Goal: Task Accomplishment & Management: Use online tool/utility

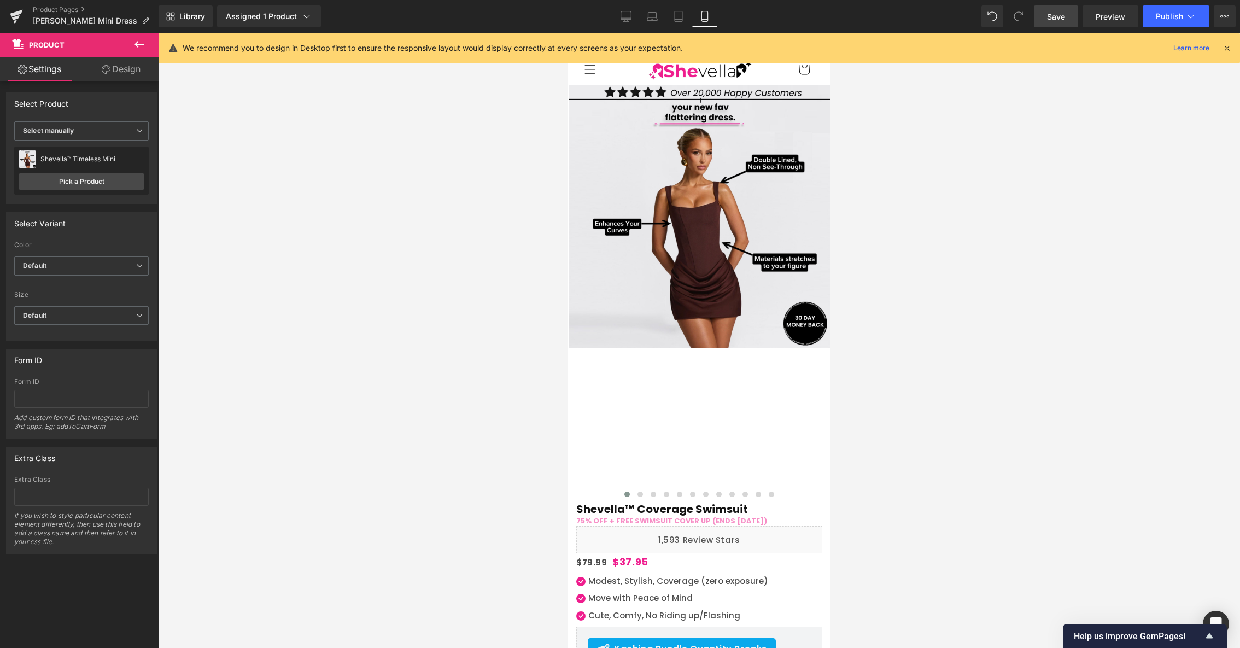
click at [1062, 12] on span "Save" at bounding box center [1056, 16] width 18 height 11
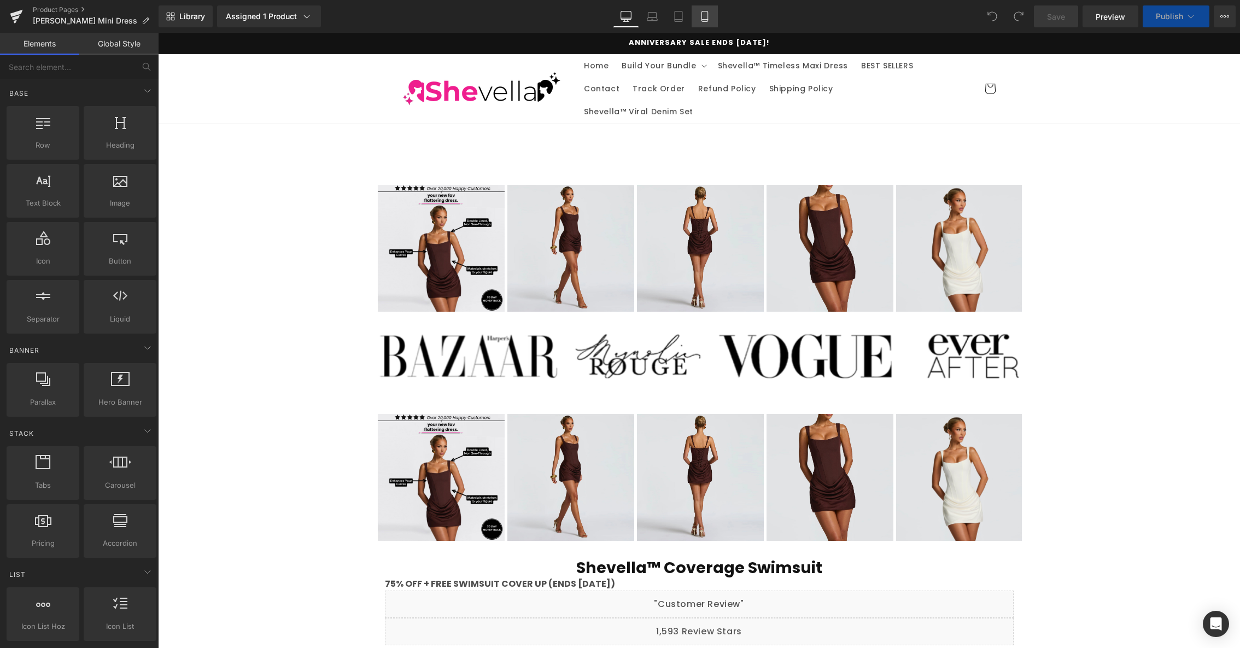
click at [705, 17] on icon at bounding box center [704, 16] width 11 height 11
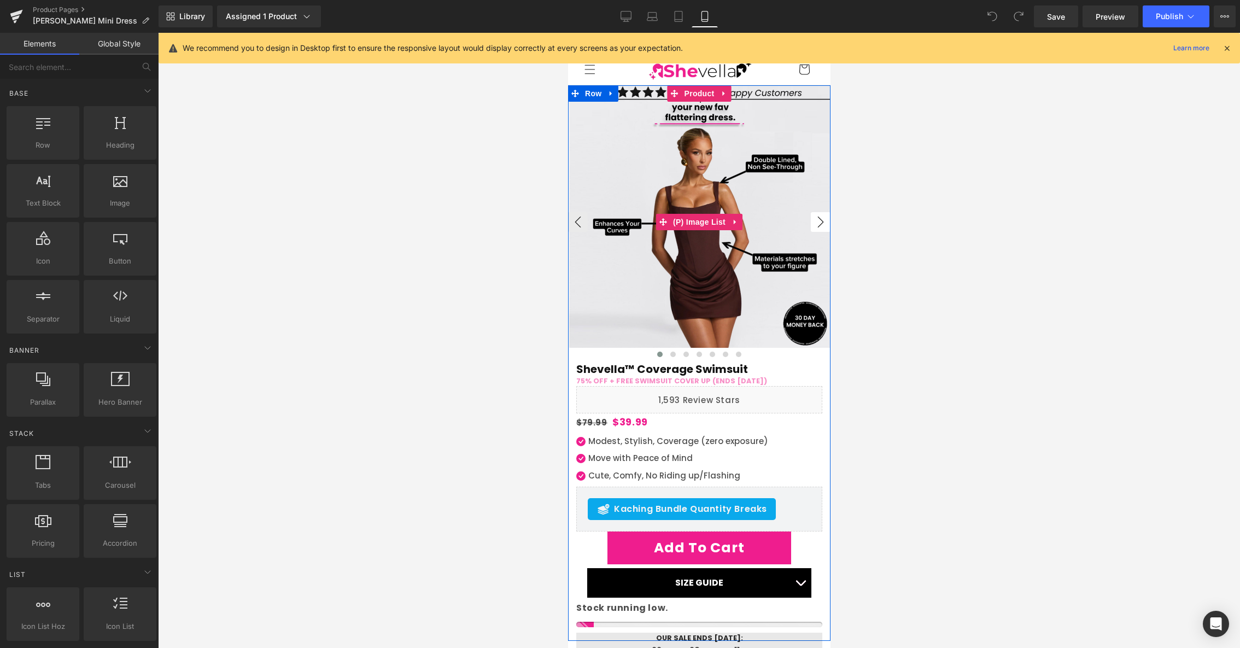
click at [818, 221] on button "›" at bounding box center [820, 222] width 20 height 20
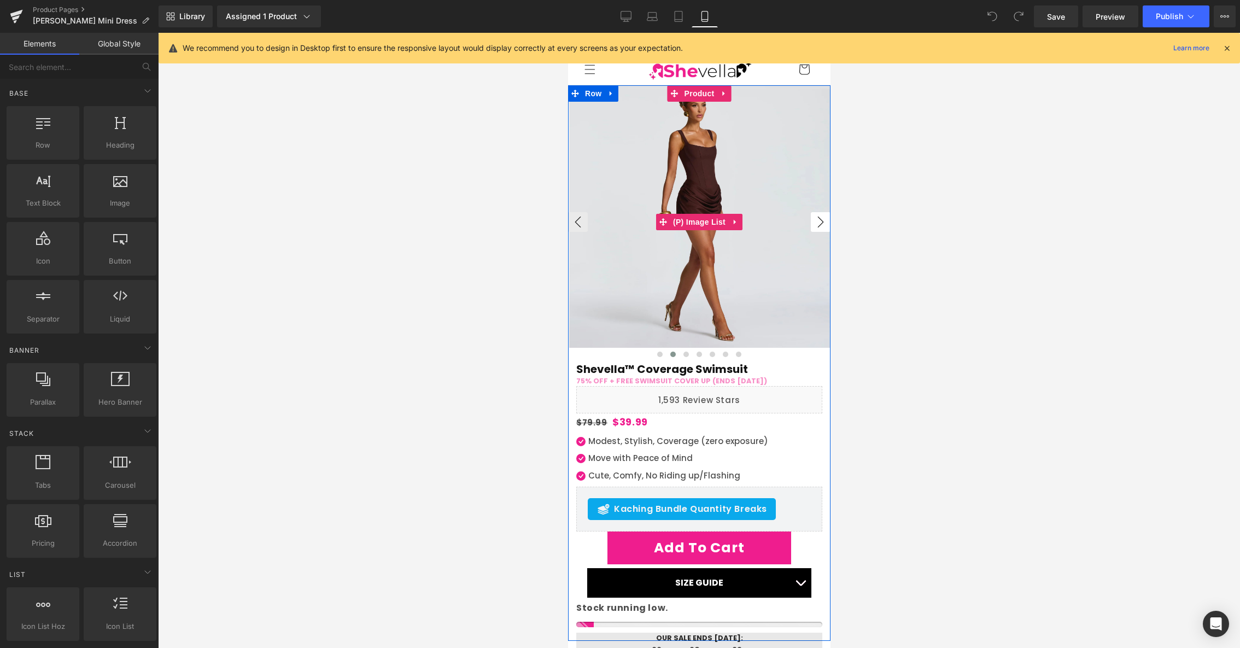
click at [818, 221] on button "›" at bounding box center [820, 222] width 20 height 20
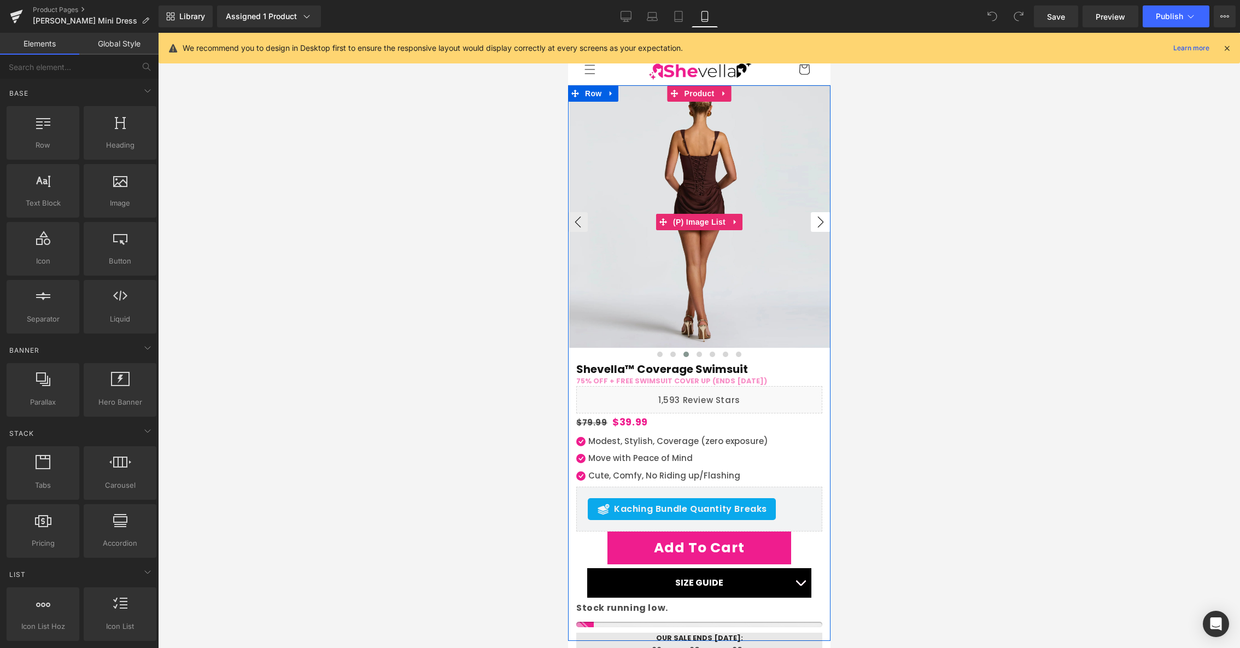
click at [818, 221] on button "›" at bounding box center [820, 222] width 20 height 20
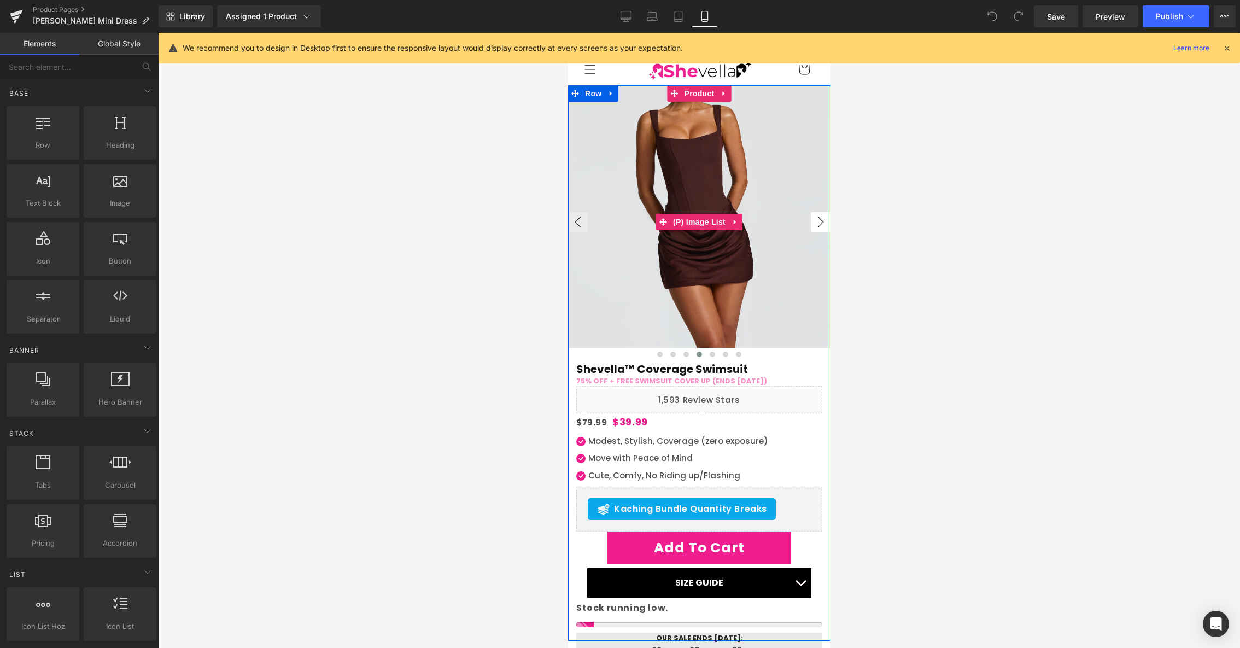
click at [818, 221] on button "›" at bounding box center [820, 222] width 20 height 20
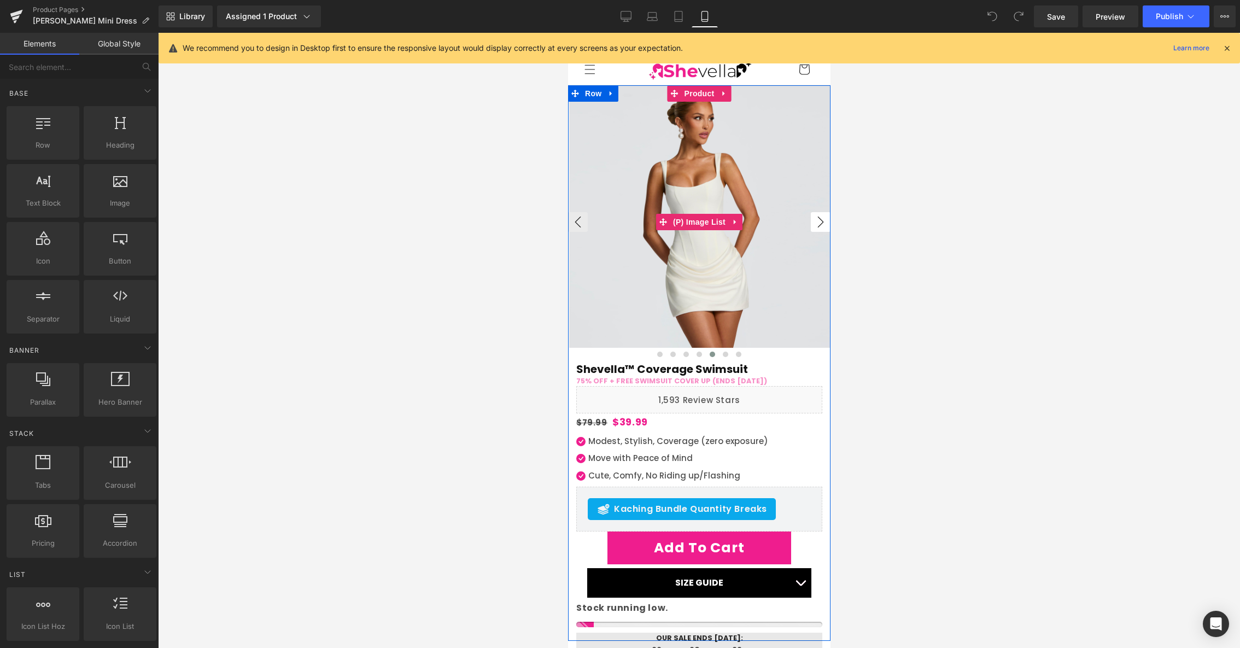
click at [818, 221] on button "›" at bounding box center [820, 222] width 20 height 20
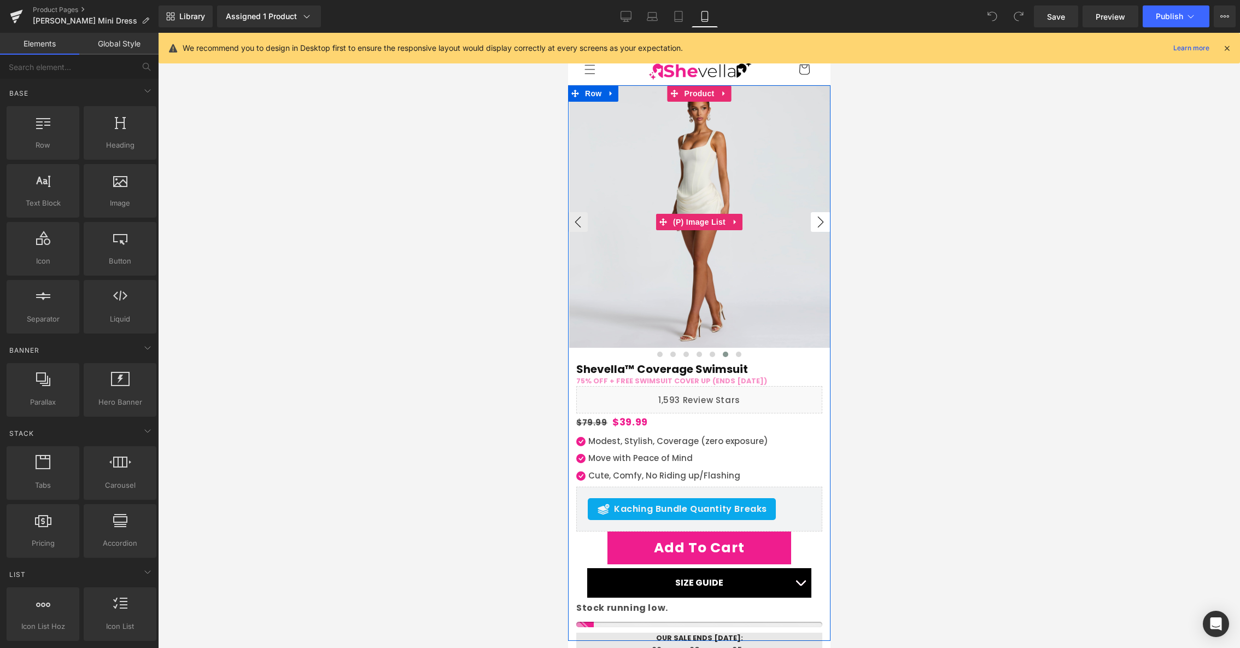
click at [818, 221] on button "›" at bounding box center [820, 222] width 20 height 20
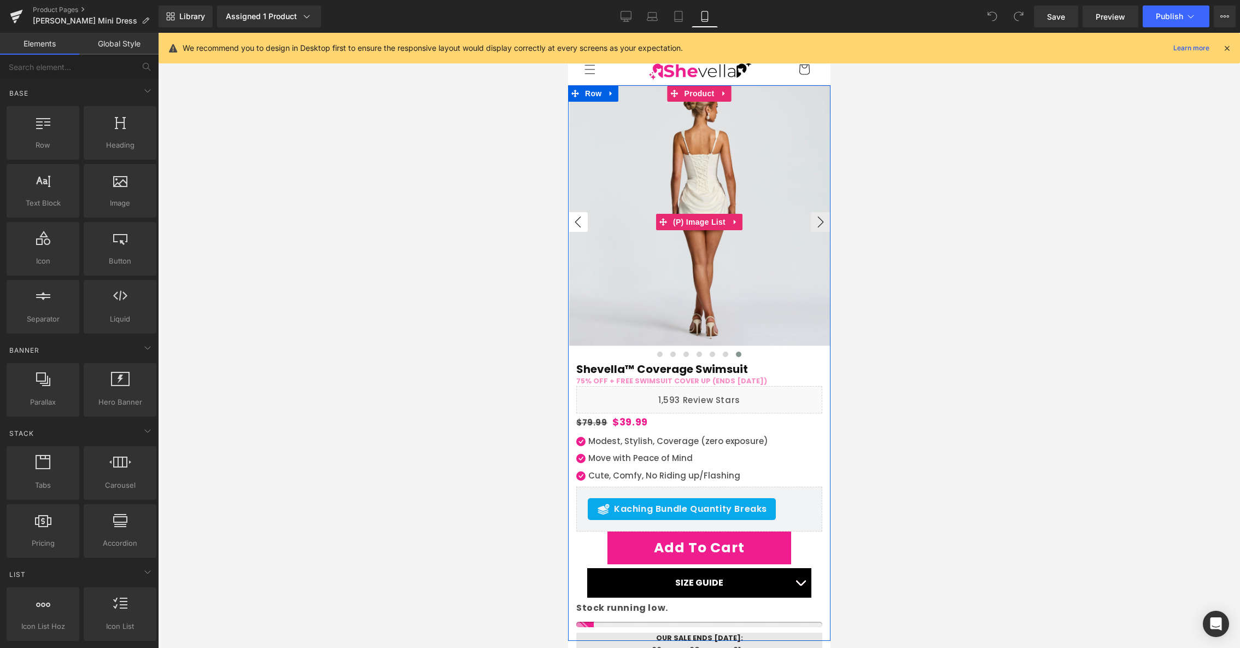
click at [580, 219] on button "‹" at bounding box center [578, 222] width 20 height 20
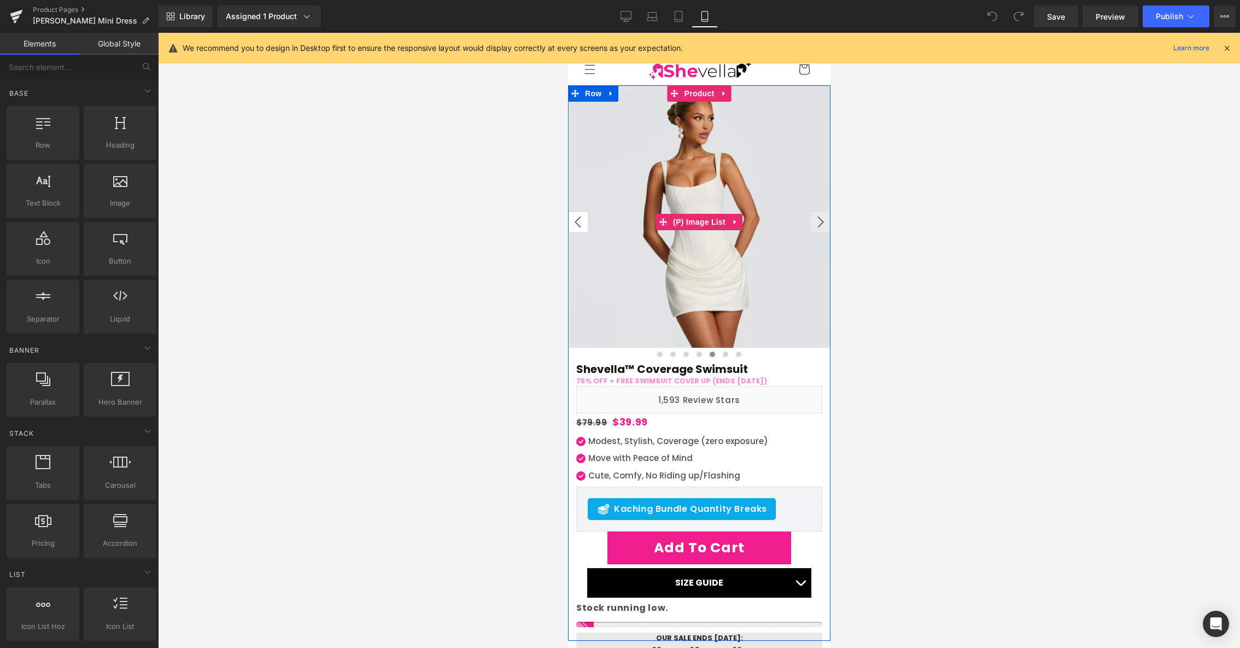
click at [580, 219] on button "‹" at bounding box center [578, 222] width 20 height 20
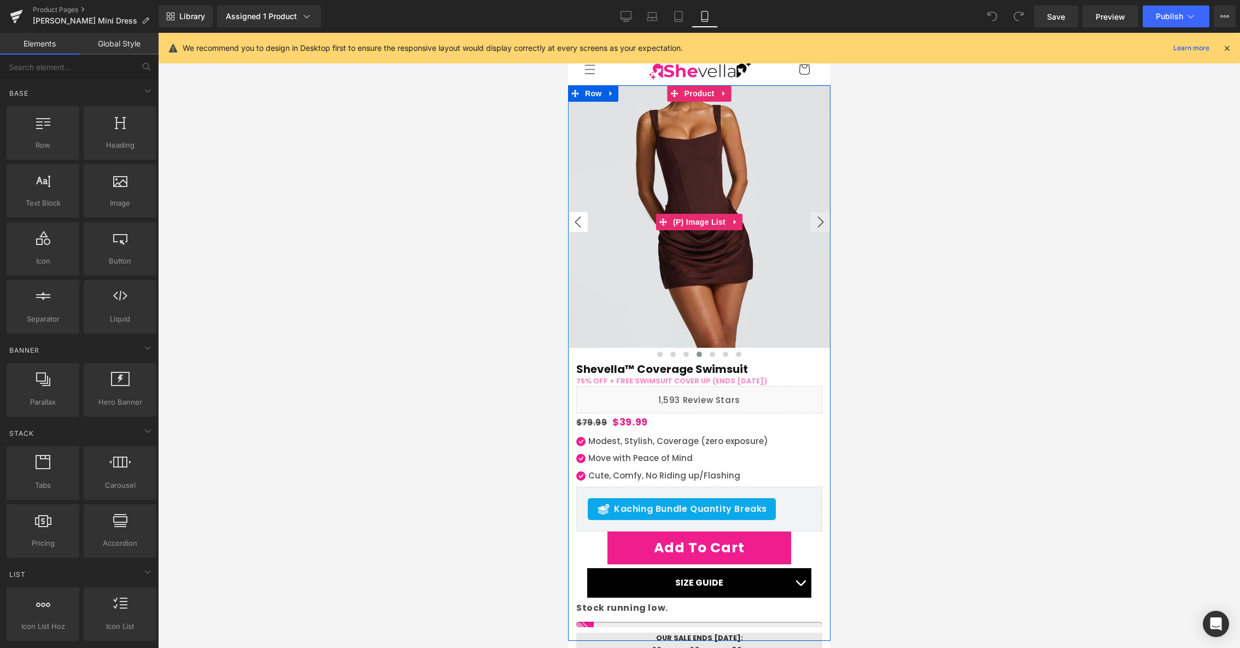
click at [580, 219] on button "‹" at bounding box center [578, 222] width 20 height 20
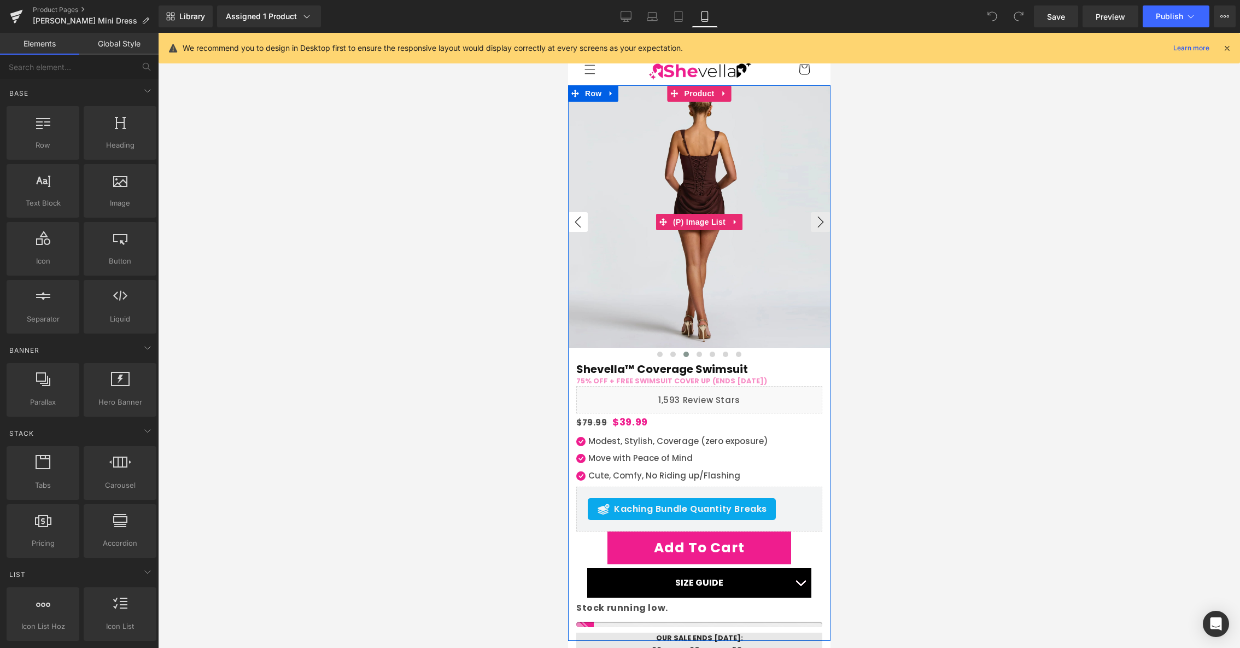
click at [580, 219] on button "‹" at bounding box center [578, 222] width 20 height 20
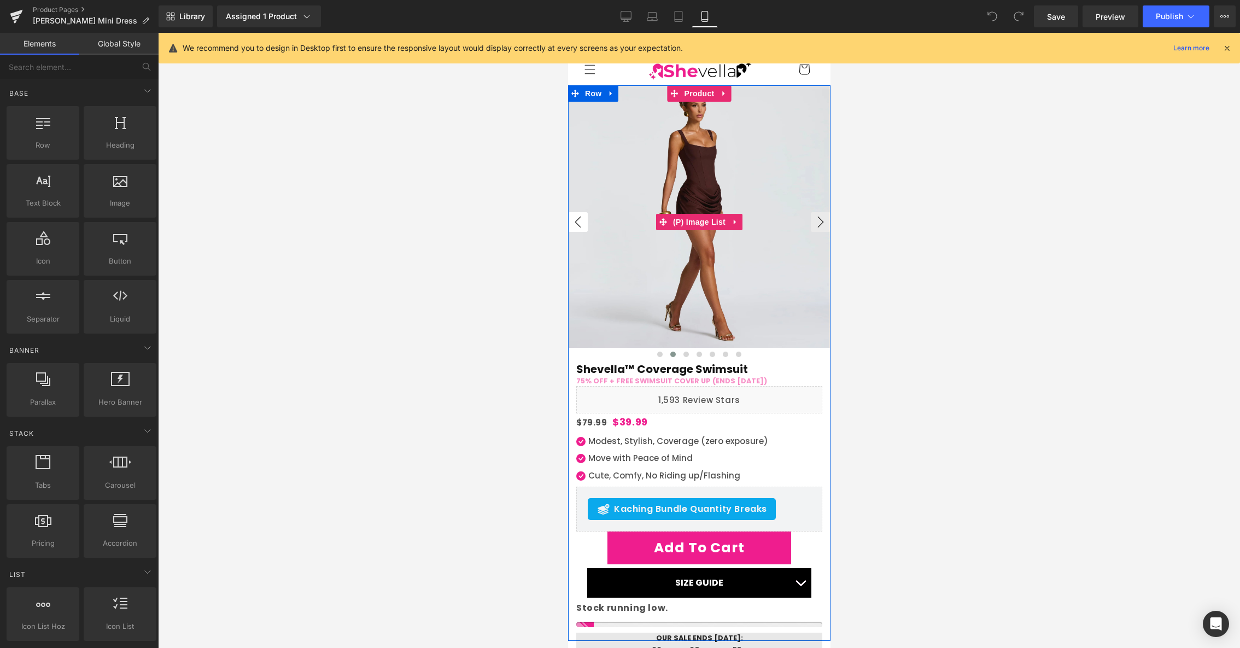
click at [580, 219] on button "‹" at bounding box center [578, 222] width 20 height 20
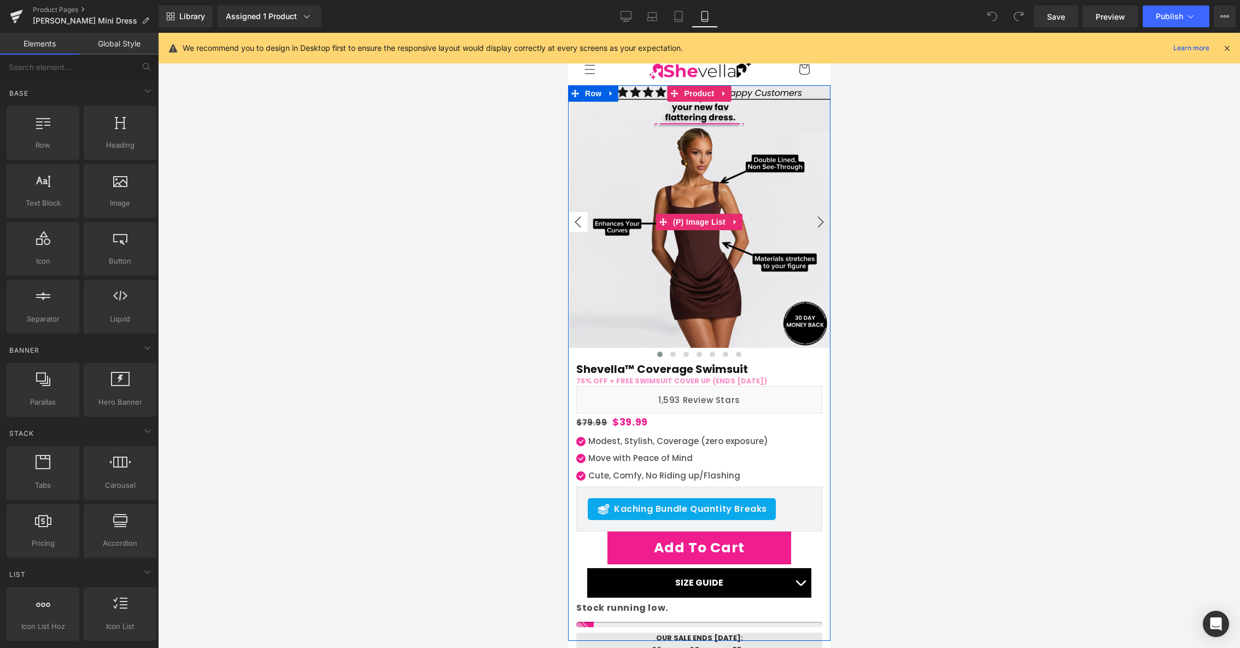
click at [580, 219] on button "‹" at bounding box center [578, 222] width 20 height 20
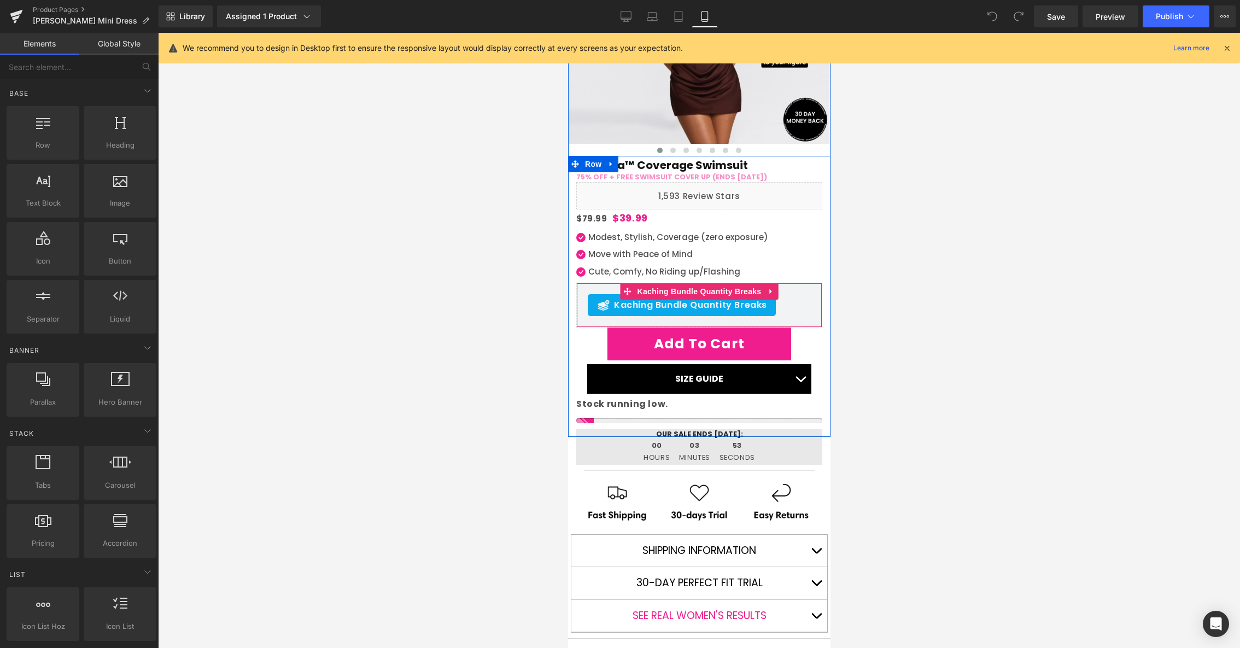
scroll to position [222, 0]
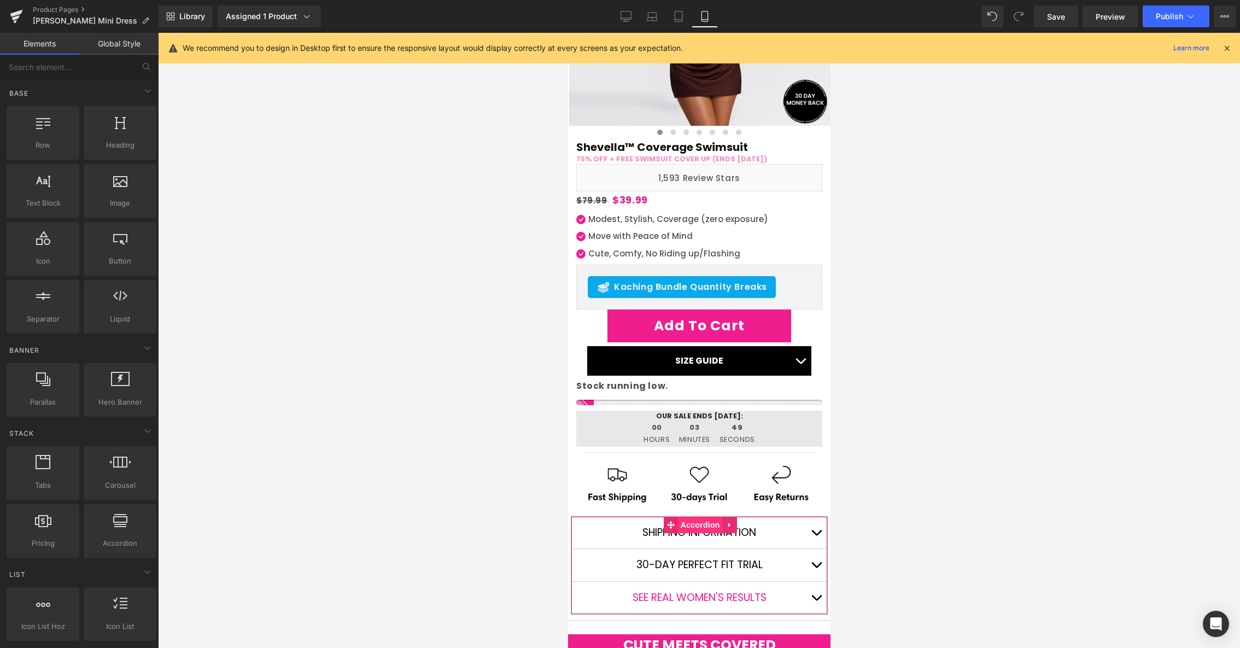
click at [698, 525] on span "Accordion" at bounding box center [699, 525] width 45 height 16
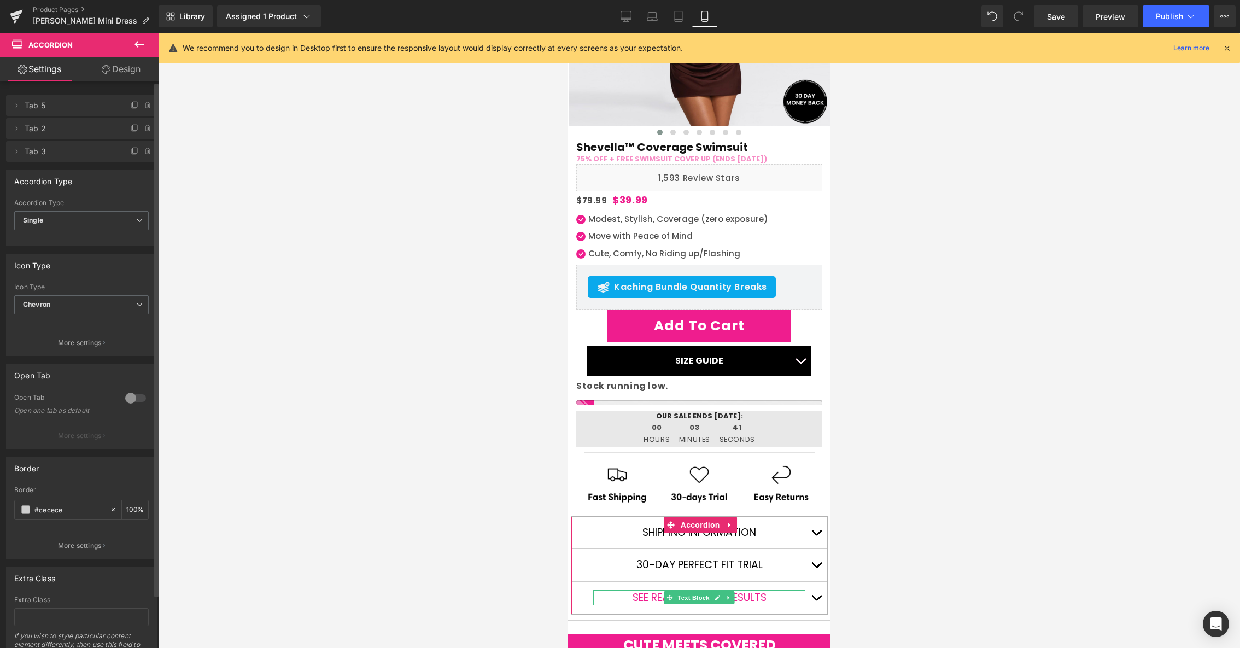
click at [71, 156] on span "Tab 3" at bounding box center [71, 151] width 92 height 21
click at [703, 525] on span "Accordion" at bounding box center [699, 525] width 45 height 16
click at [728, 523] on icon at bounding box center [729, 525] width 2 height 5
click at [717, 522] on link at bounding box center [722, 525] width 14 height 16
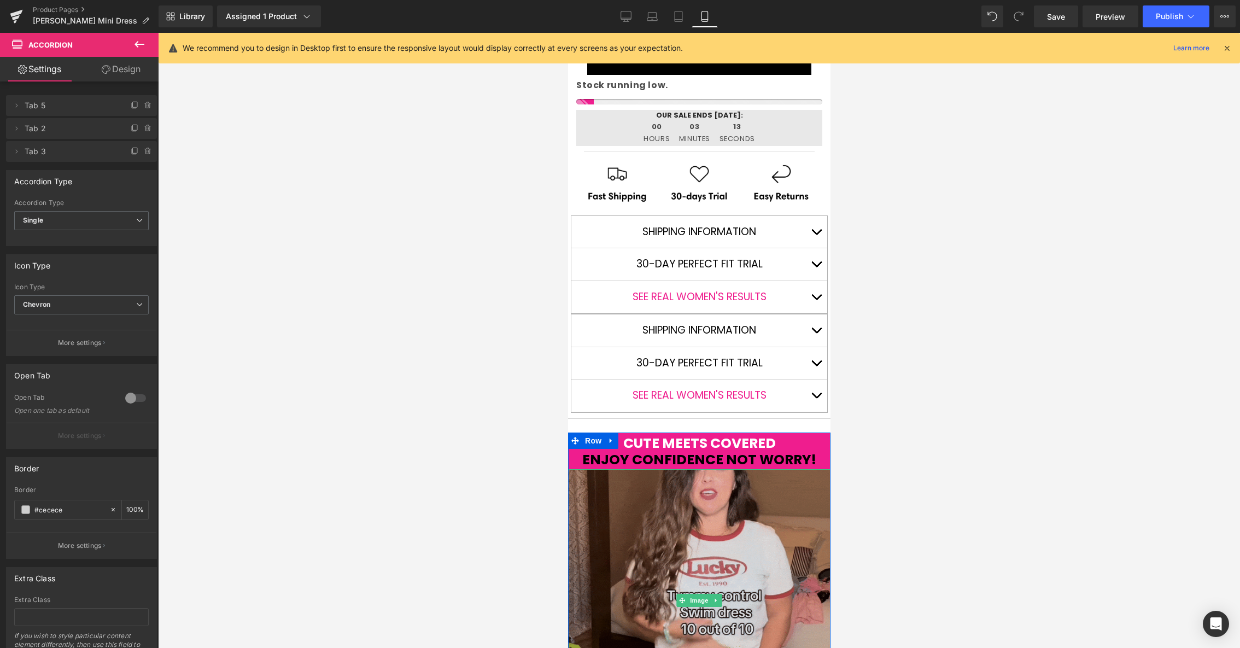
scroll to position [446, 0]
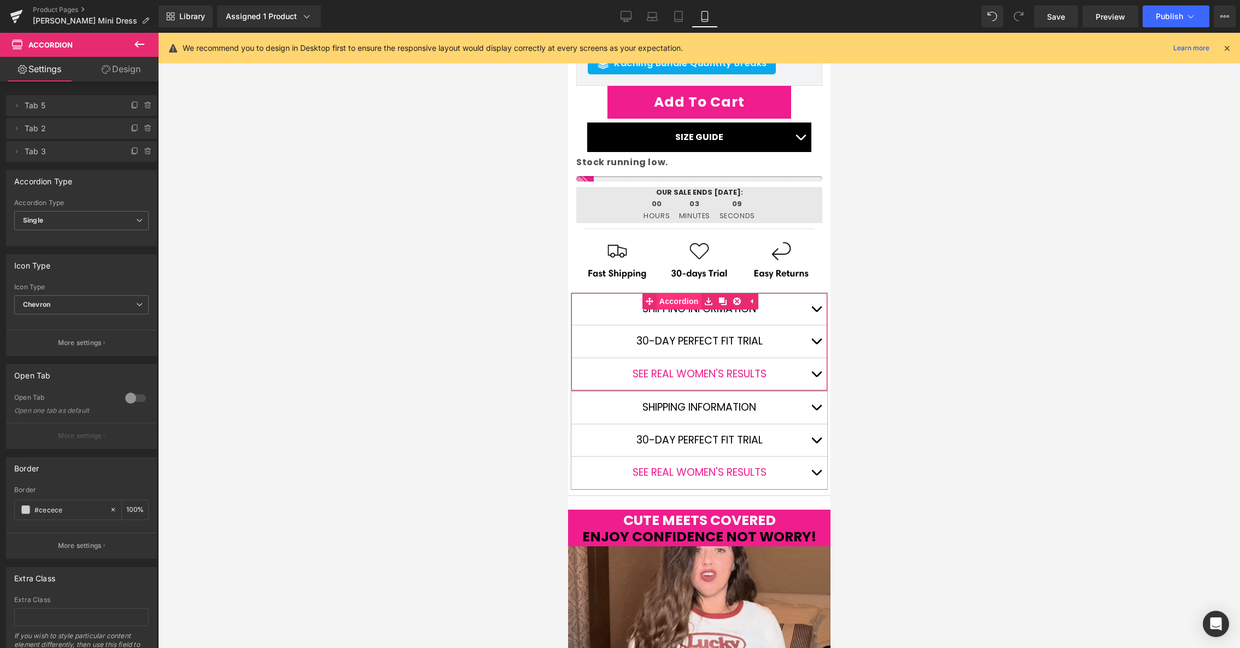
click at [677, 295] on span "Accordion" at bounding box center [678, 301] width 45 height 16
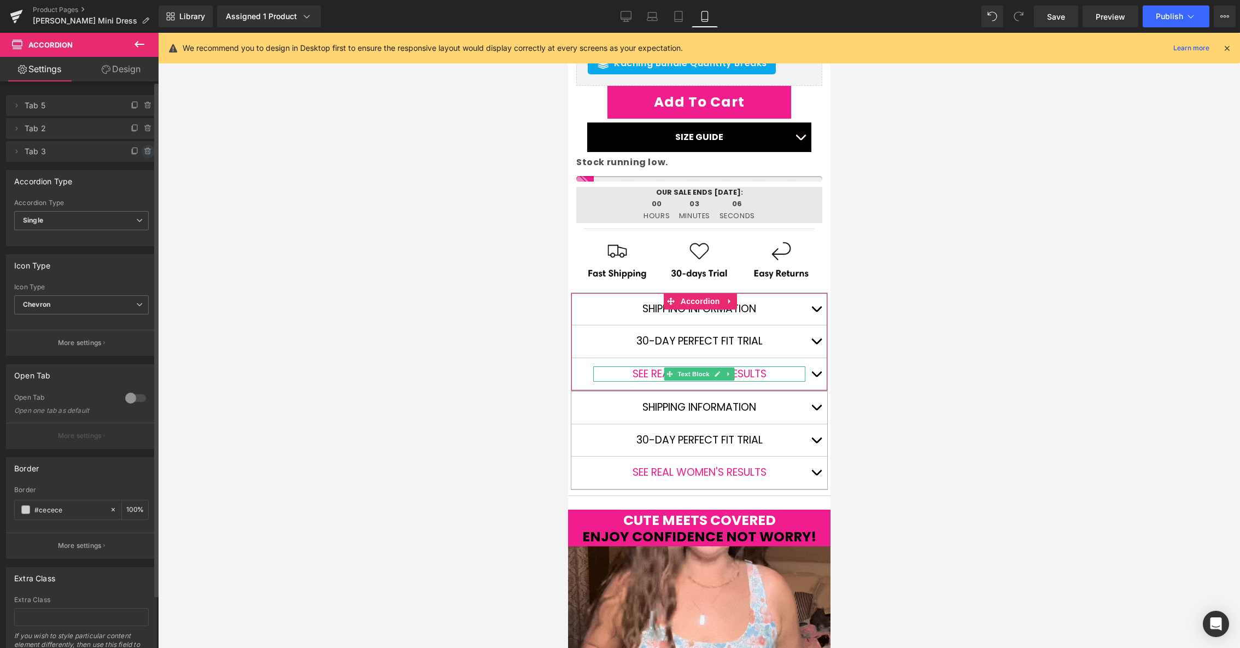
click at [147, 150] on icon at bounding box center [147, 151] width 0 height 2
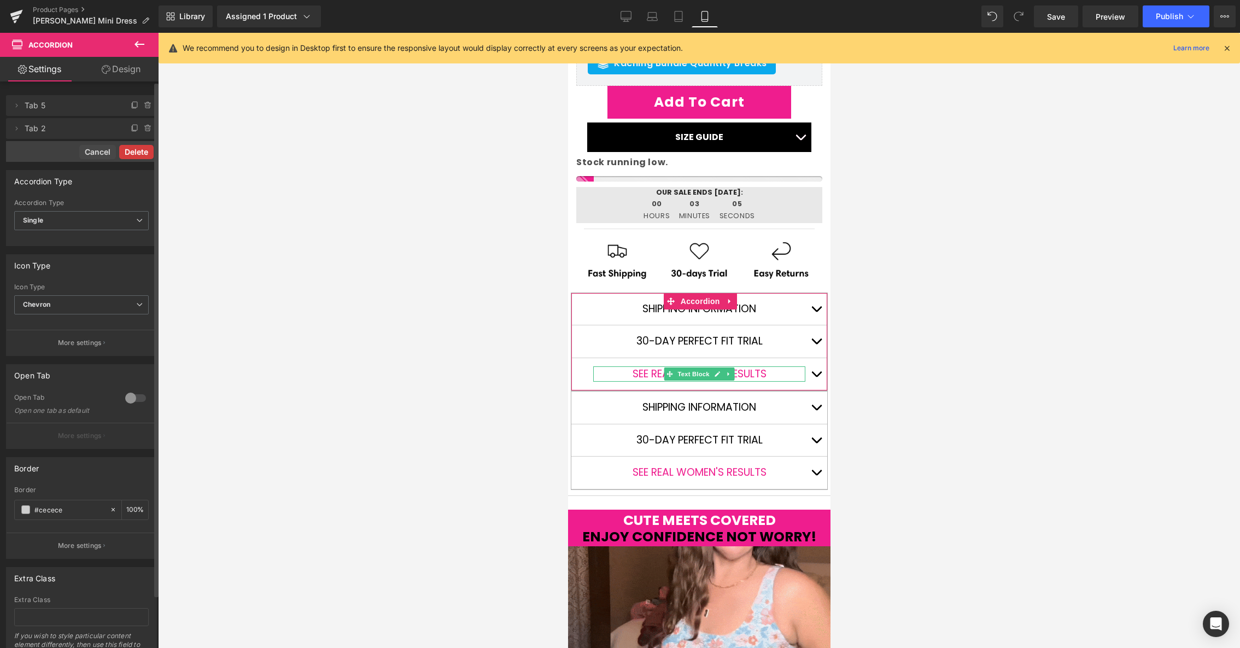
click at [129, 150] on button "Delete" at bounding box center [136, 152] width 34 height 14
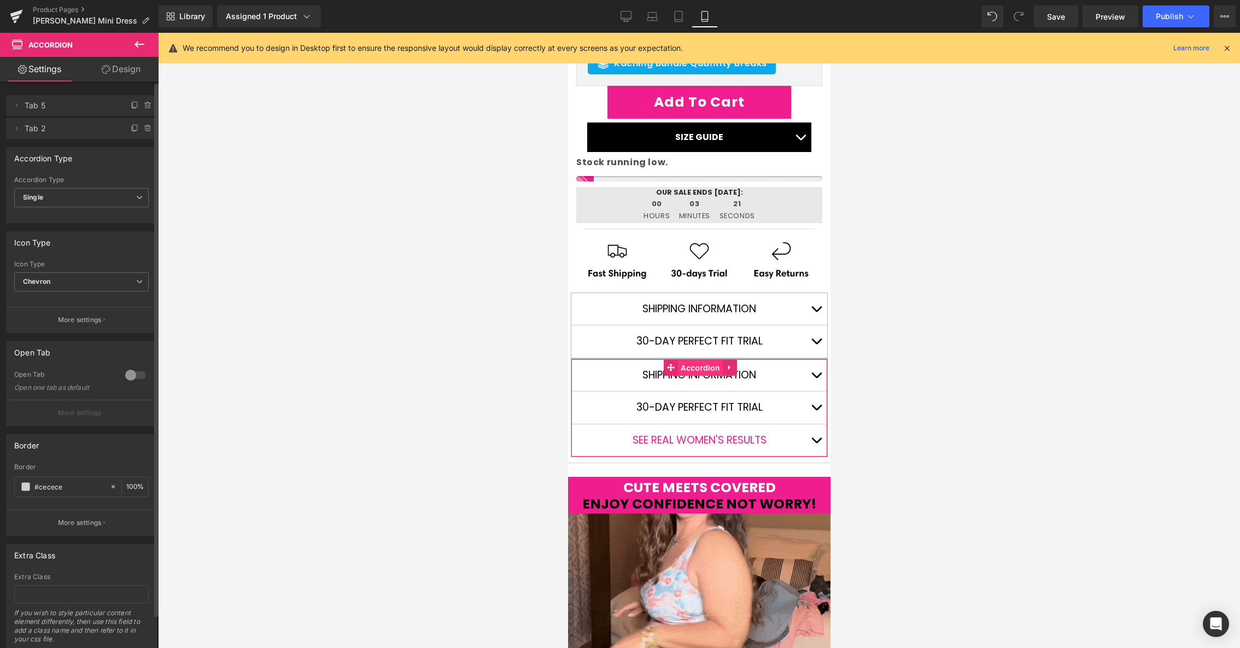
click at [699, 366] on span "Accordion" at bounding box center [699, 368] width 45 height 16
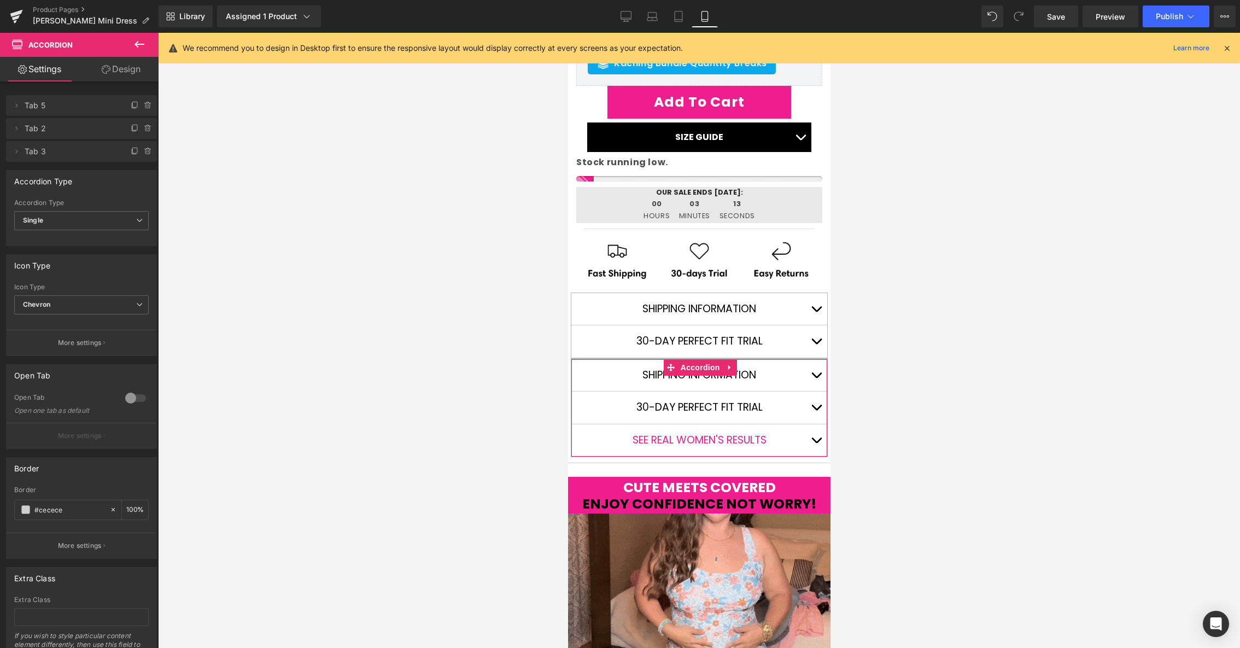
click at [125, 67] on link "Design" at bounding box center [120, 69] width 79 height 25
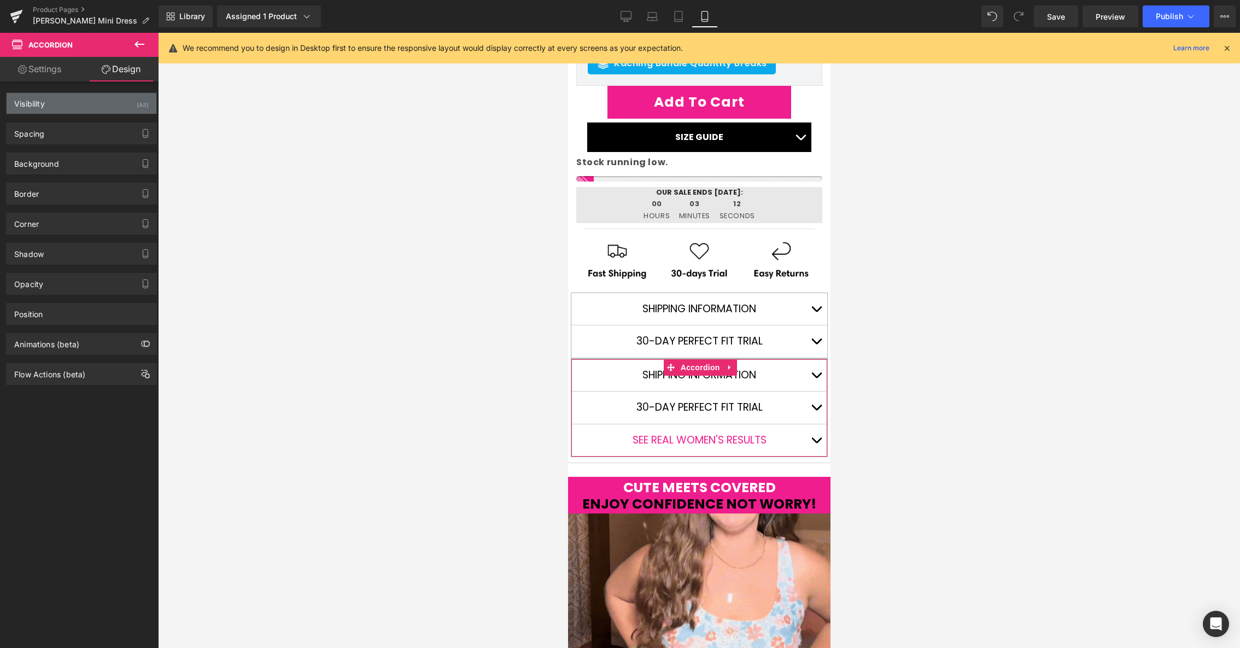
click at [65, 104] on div "Visibility (All)" at bounding box center [82, 103] width 150 height 21
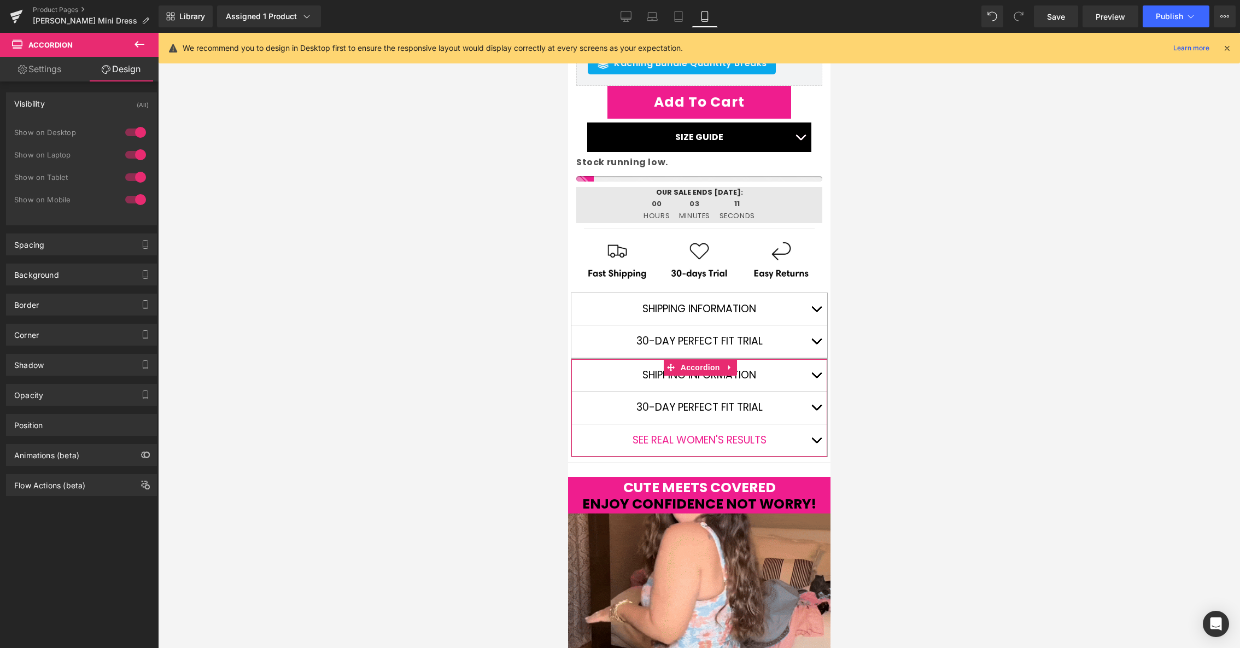
click at [134, 201] on div at bounding box center [135, 199] width 26 height 17
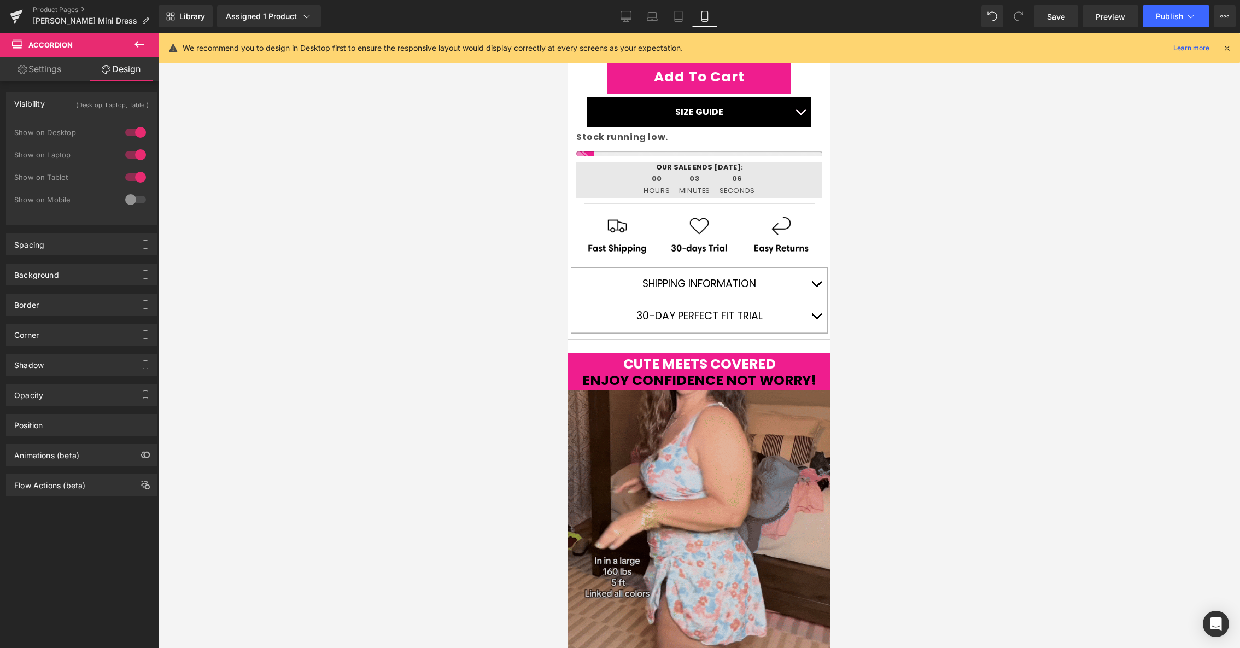
scroll to position [467, 0]
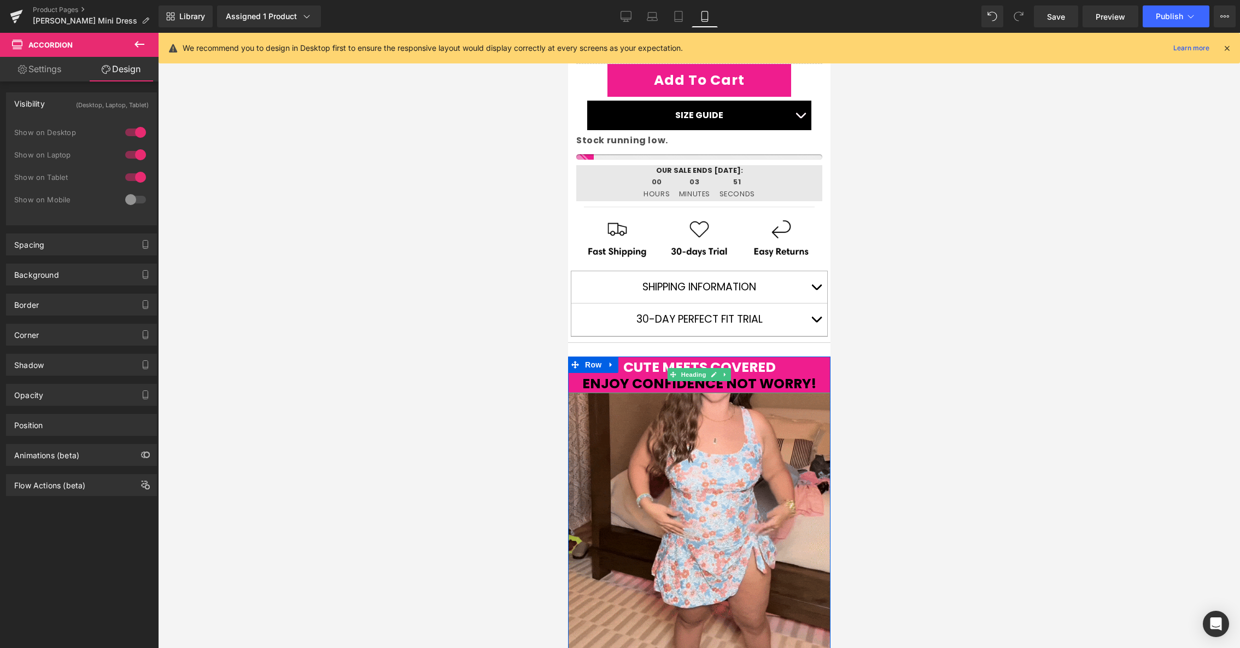
click at [651, 367] on span "CUTE MEETS COVERED" at bounding box center [699, 367] width 153 height 19
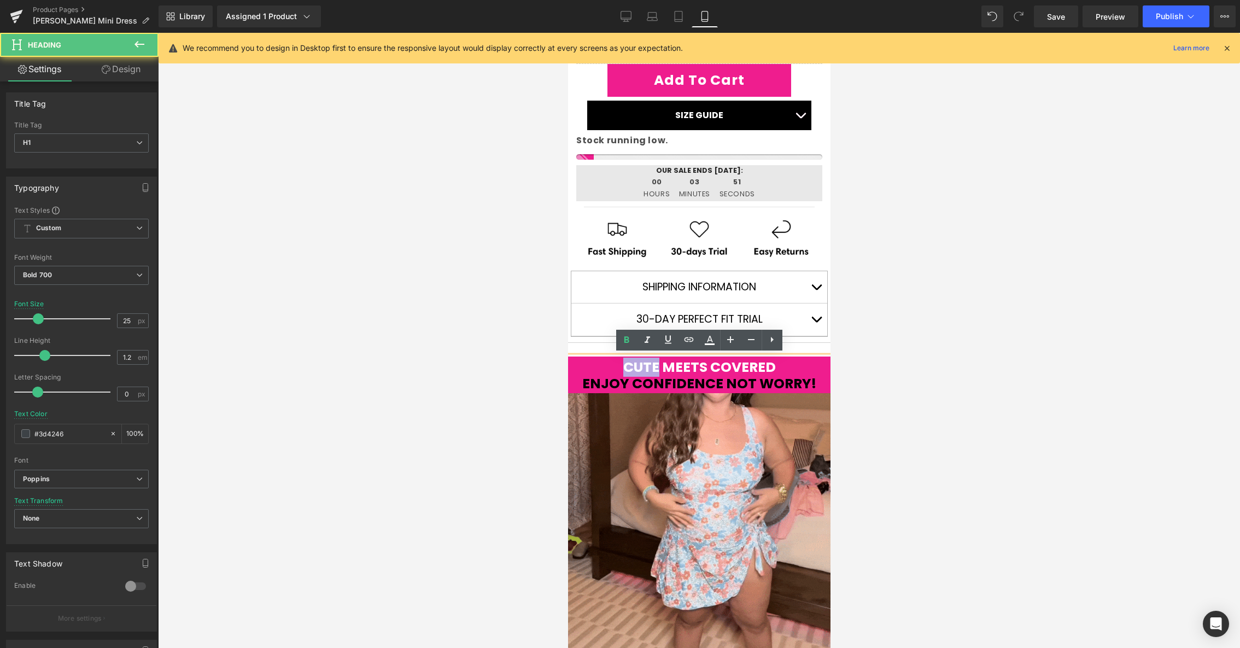
click at [651, 367] on span "CUTE MEETS COVERED" at bounding box center [699, 367] width 153 height 19
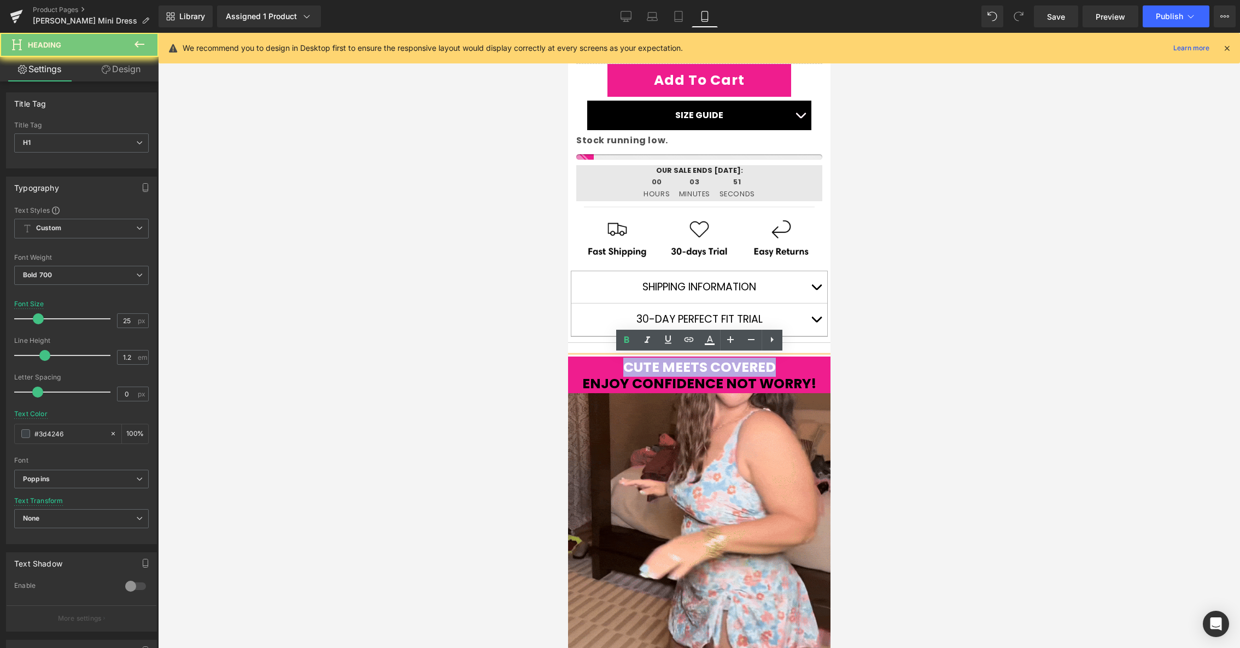
click at [651, 367] on span "CUTE MEETS COVERED" at bounding box center [699, 367] width 153 height 19
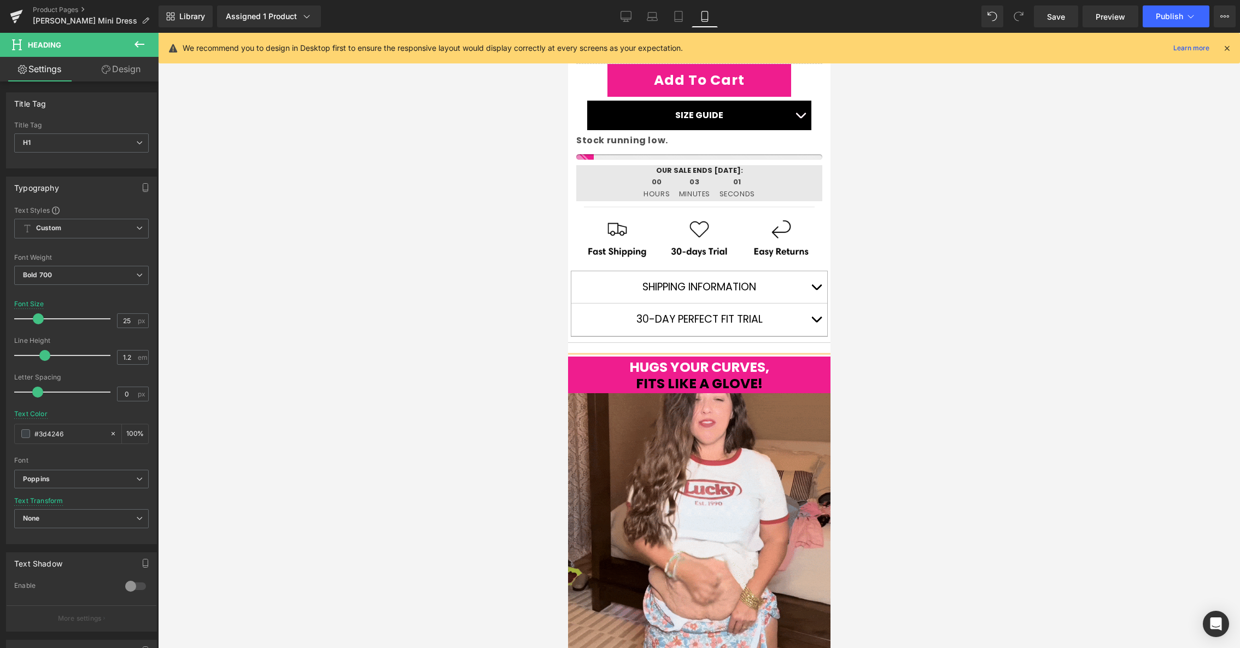
click at [515, 368] on div at bounding box center [699, 340] width 1082 height 615
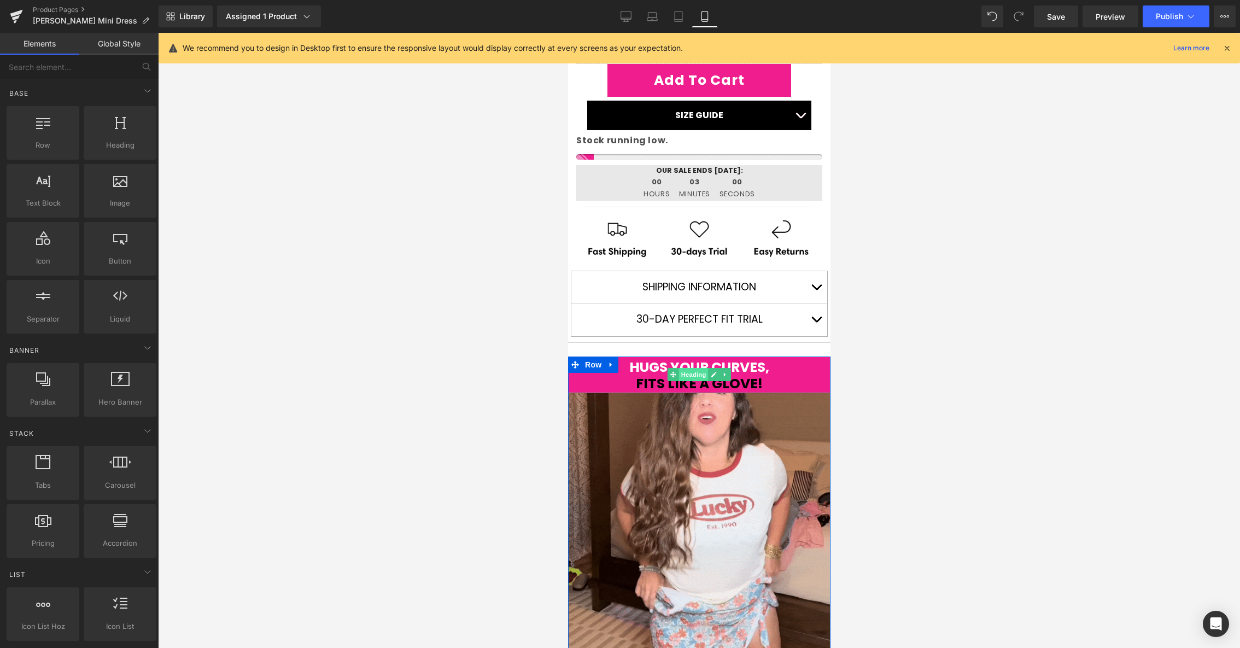
click at [694, 374] on span "Heading" at bounding box center [693, 374] width 30 height 13
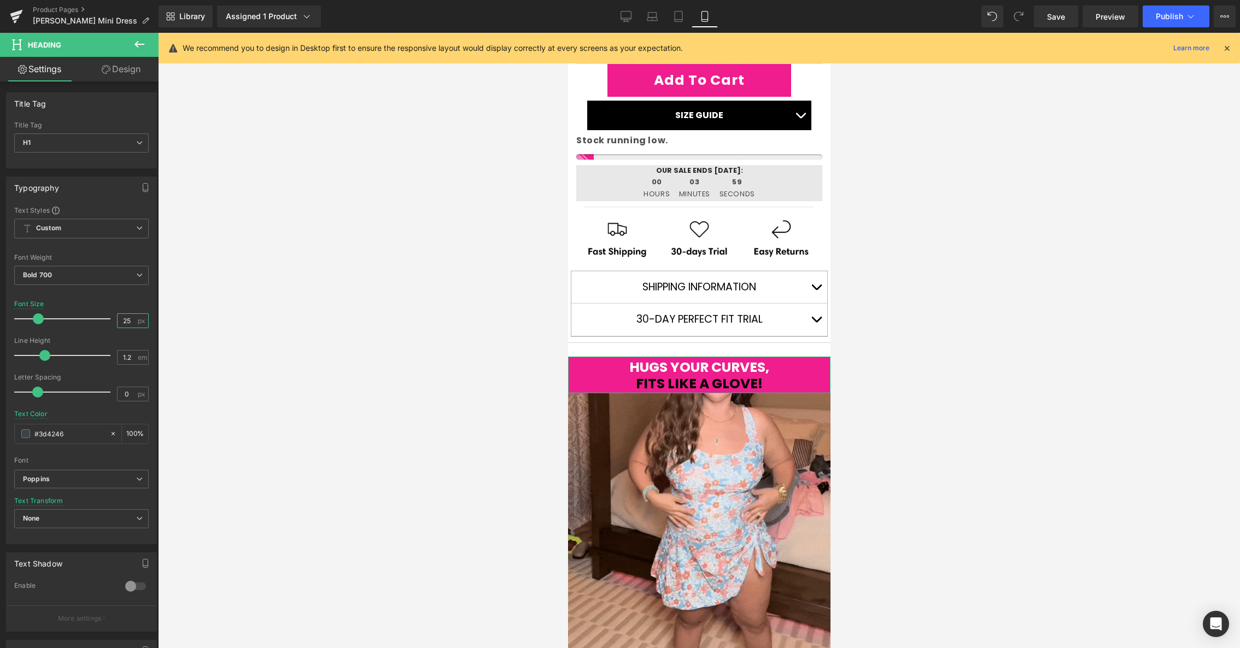
click at [130, 320] on input "25" at bounding box center [127, 321] width 19 height 14
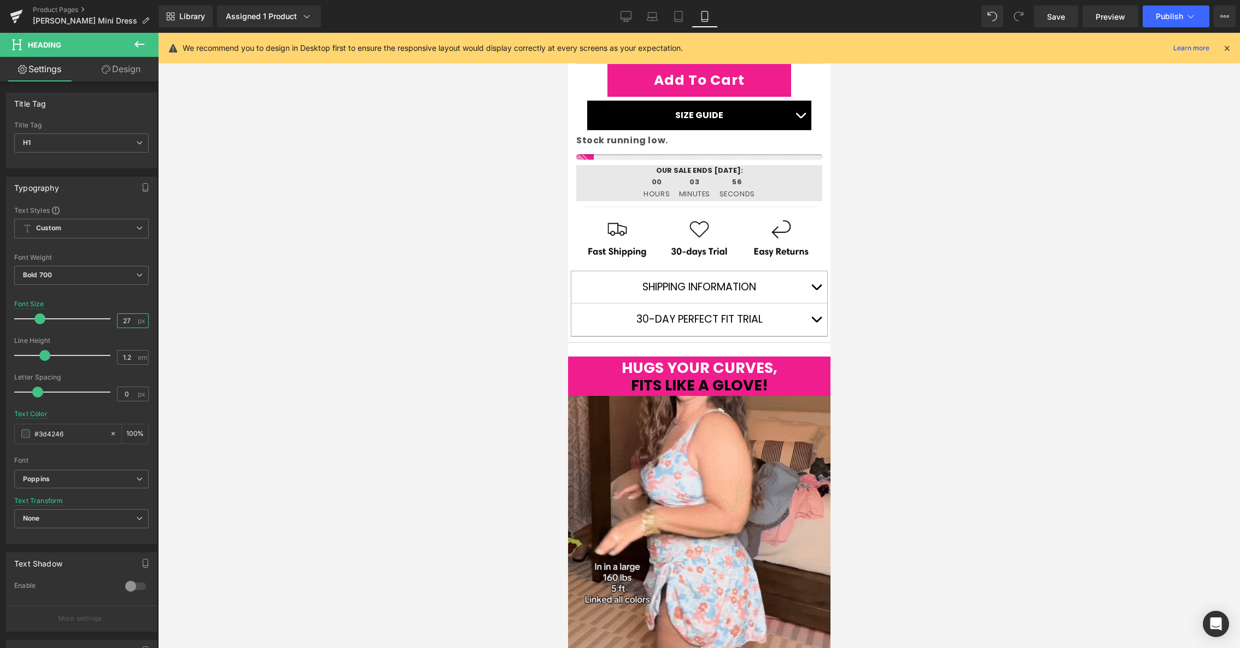
type input "28"
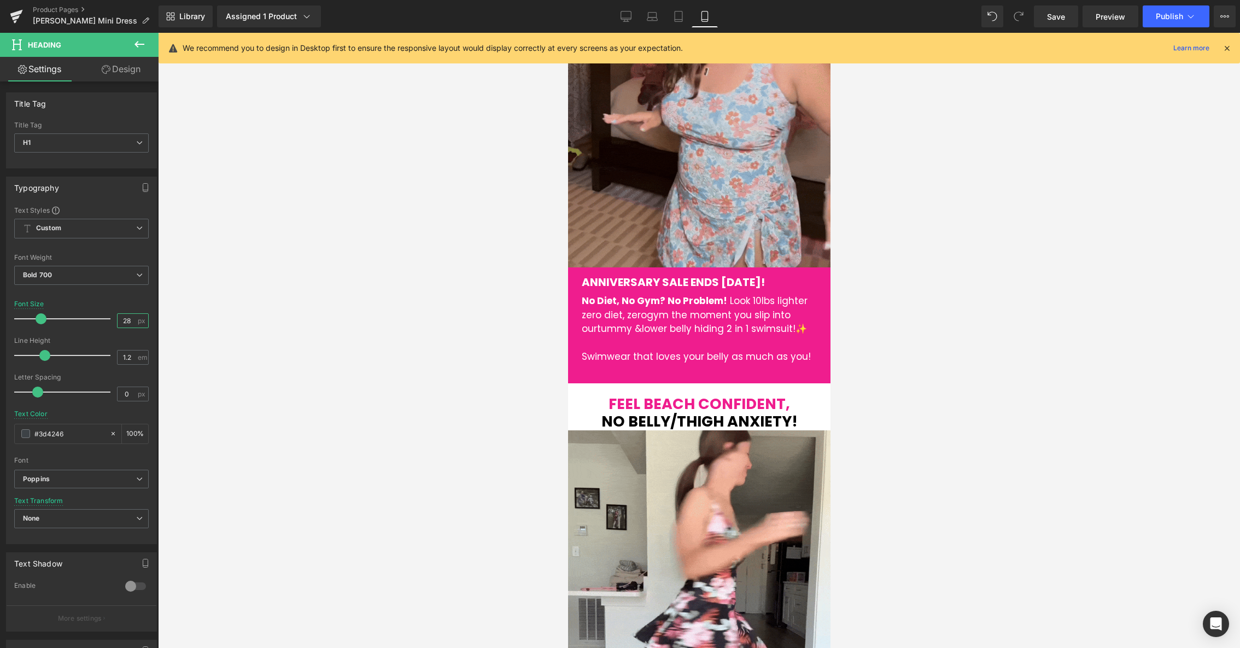
scroll to position [860, 0]
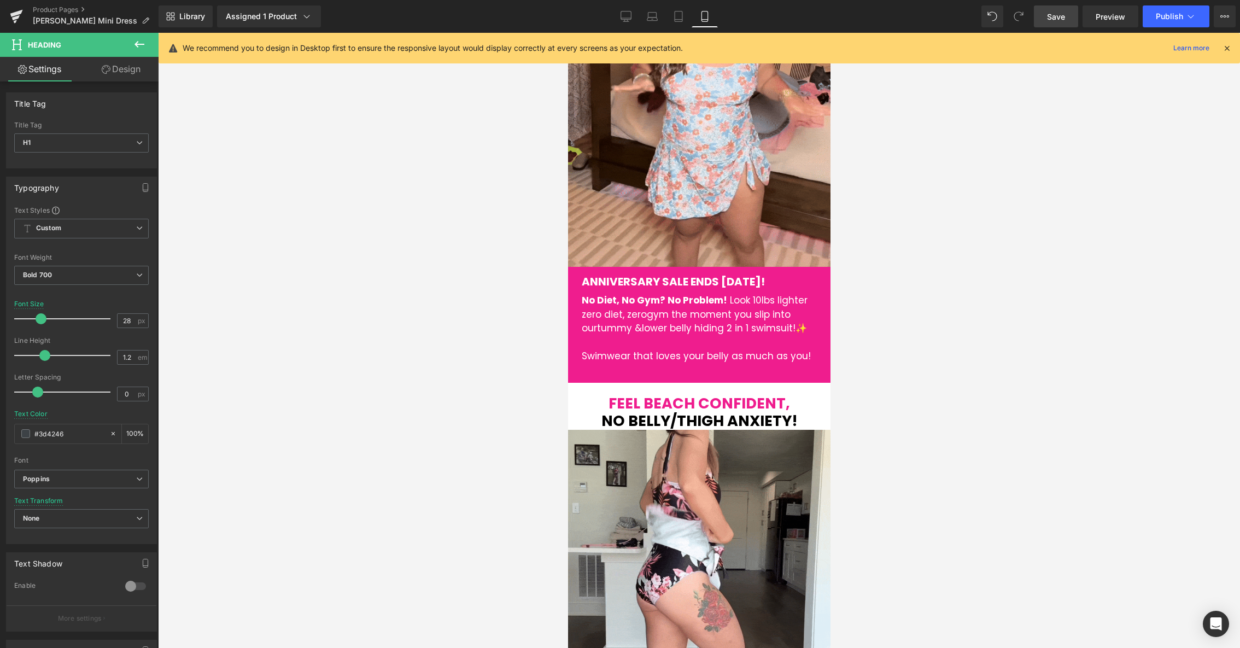
click at [1061, 19] on span "Save" at bounding box center [1056, 16] width 18 height 11
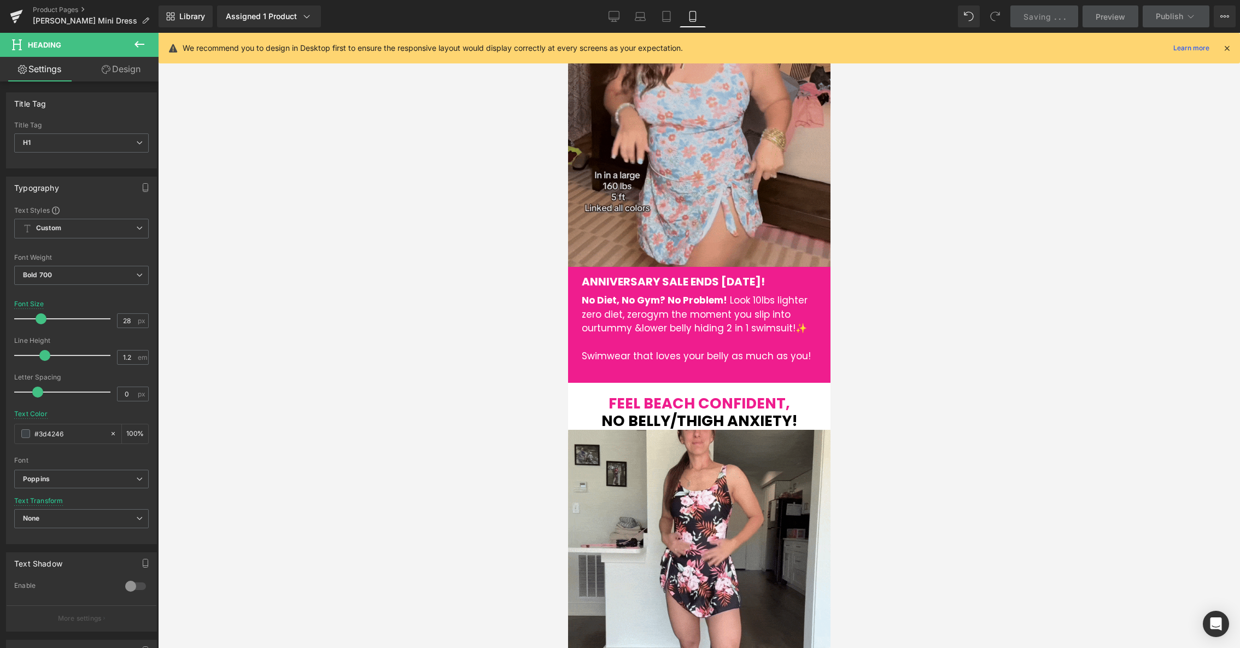
scroll to position [0, 0]
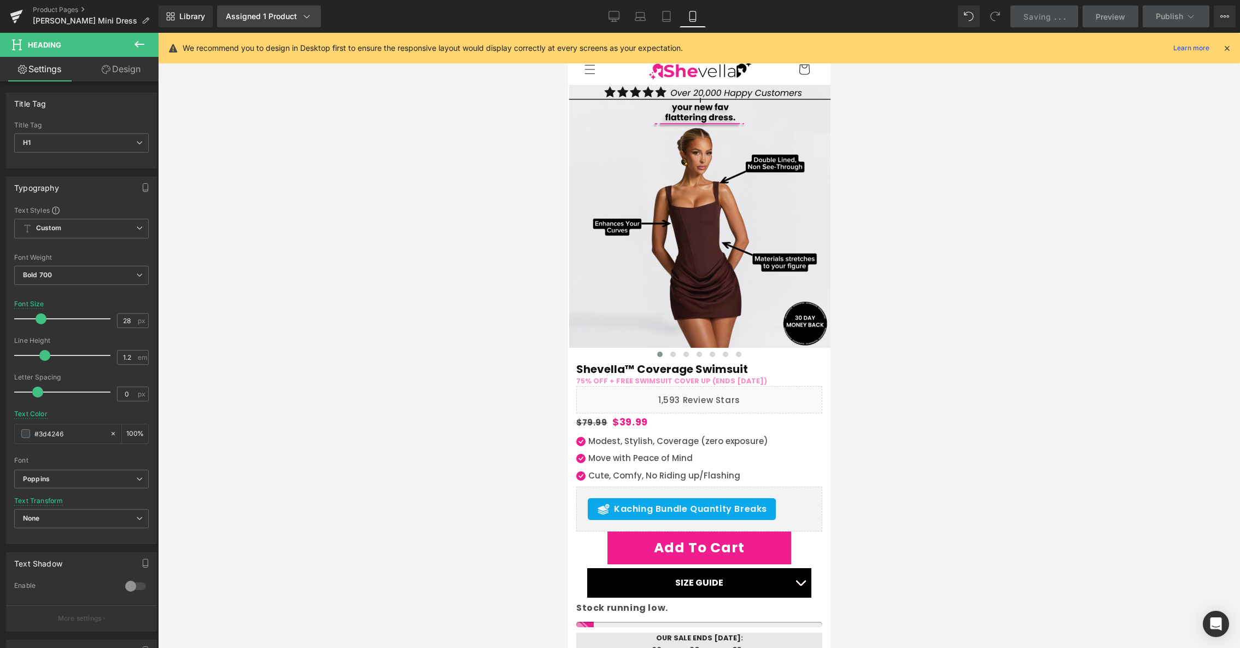
click at [264, 18] on div "Assigned 1 Product" at bounding box center [269, 16] width 86 height 11
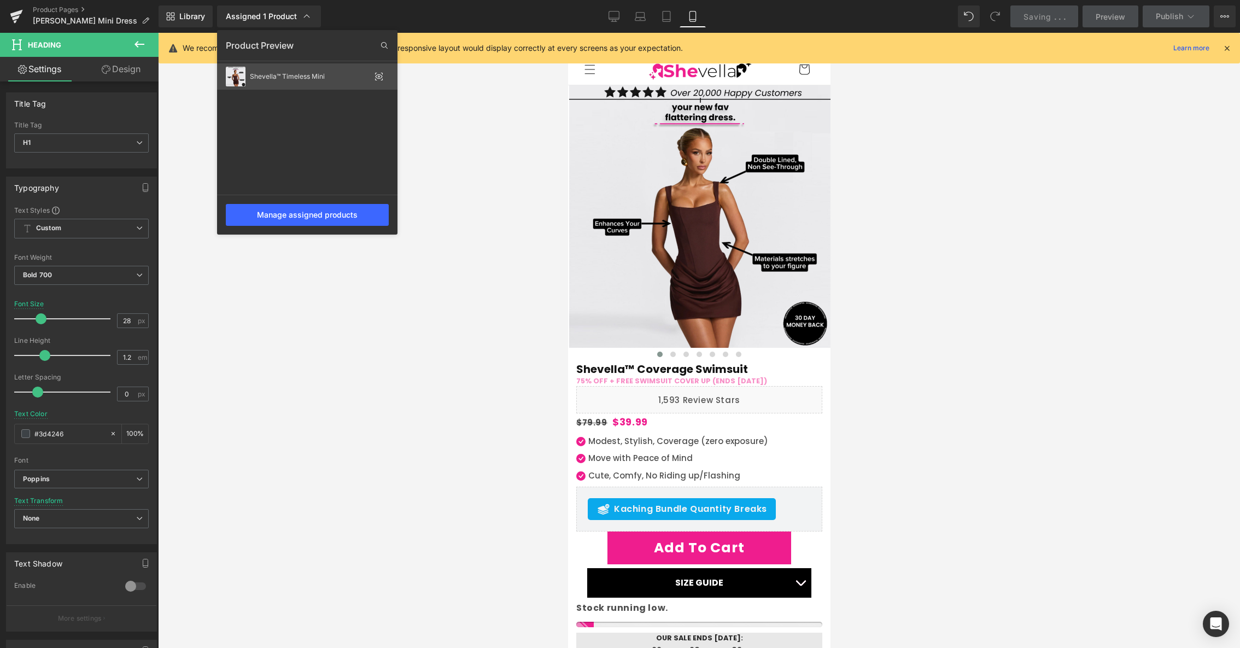
click at [277, 73] on div "Shevella™ Timeless Mini" at bounding box center [310, 77] width 120 height 8
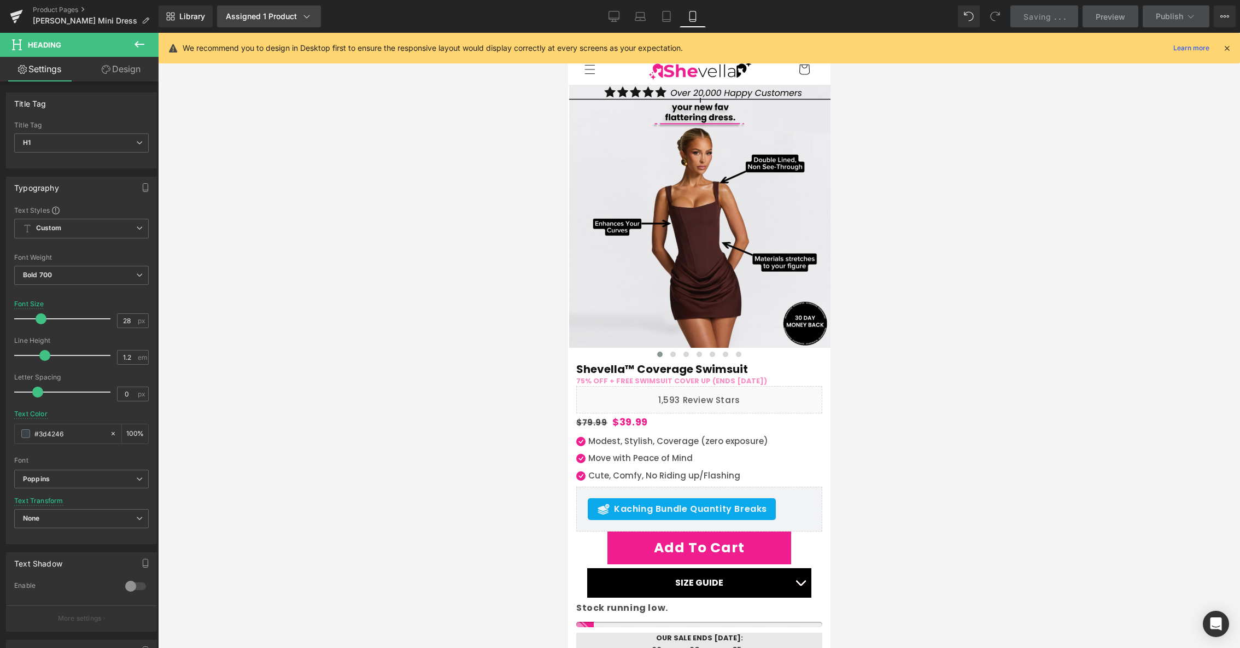
click at [269, 17] on div "Assigned 1 Product" at bounding box center [269, 16] width 86 height 11
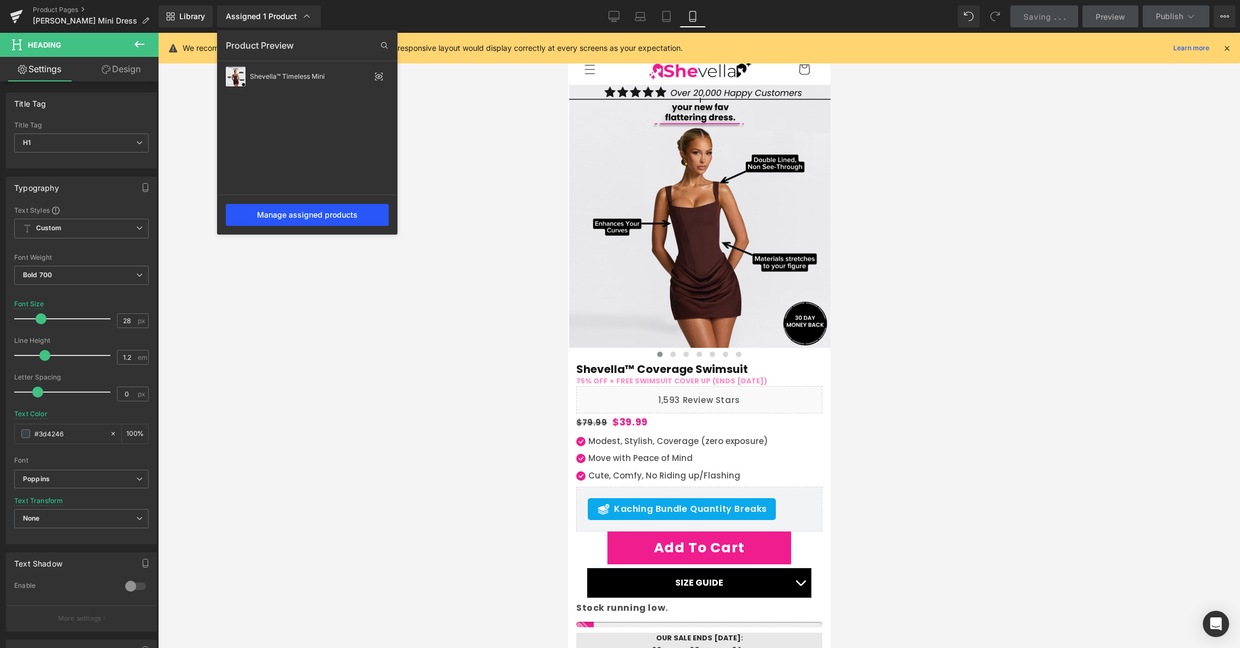
click at [287, 215] on div "Manage assigned products" at bounding box center [307, 215] width 163 height 22
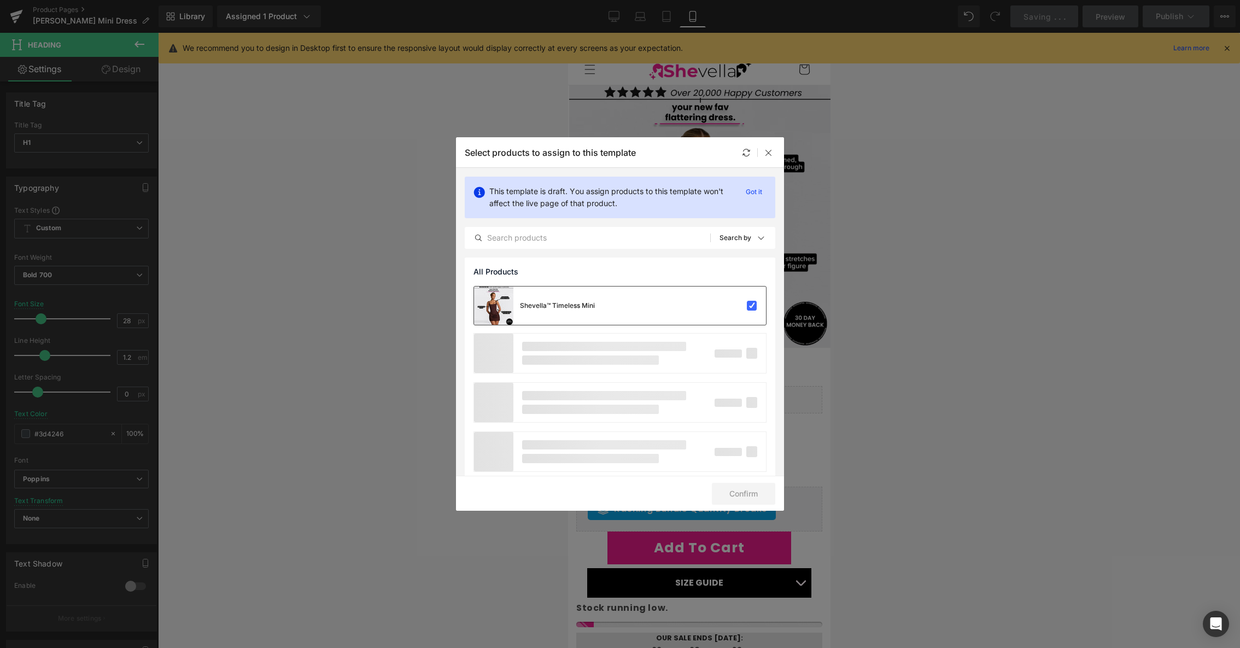
click at [715, 304] on div at bounding box center [733, 305] width 49 height 11
click at [742, 496] on button "Confirm" at bounding box center [743, 494] width 63 height 22
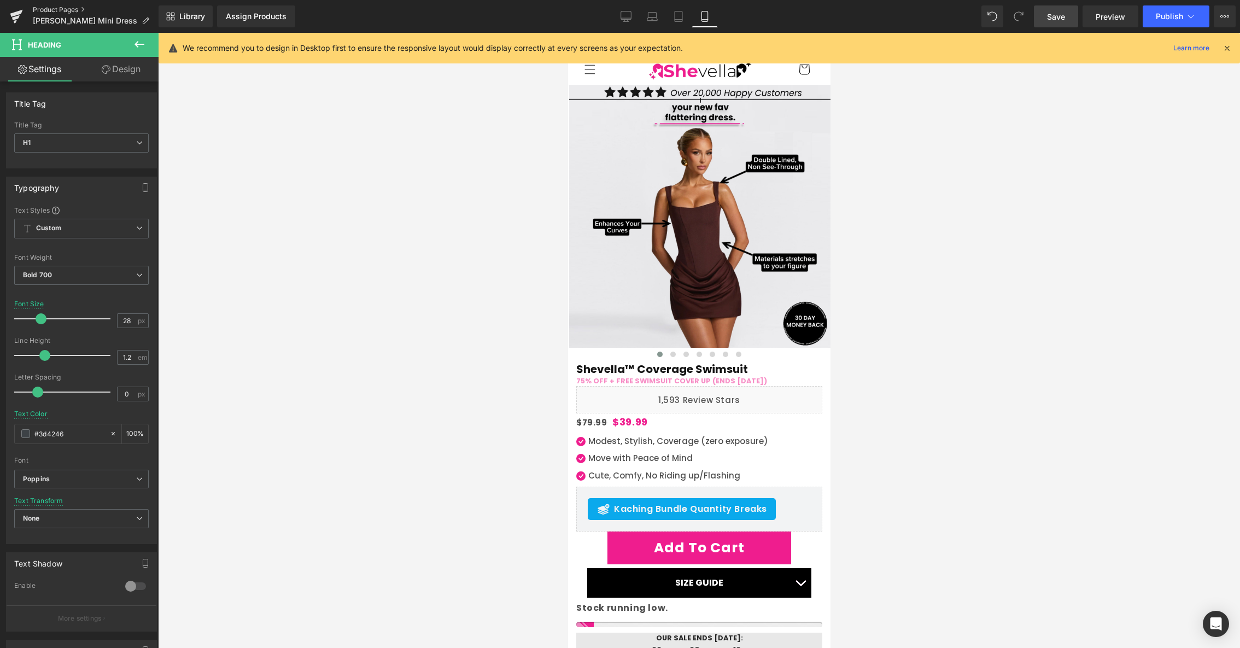
click at [71, 10] on link "Product Pages" at bounding box center [96, 9] width 126 height 9
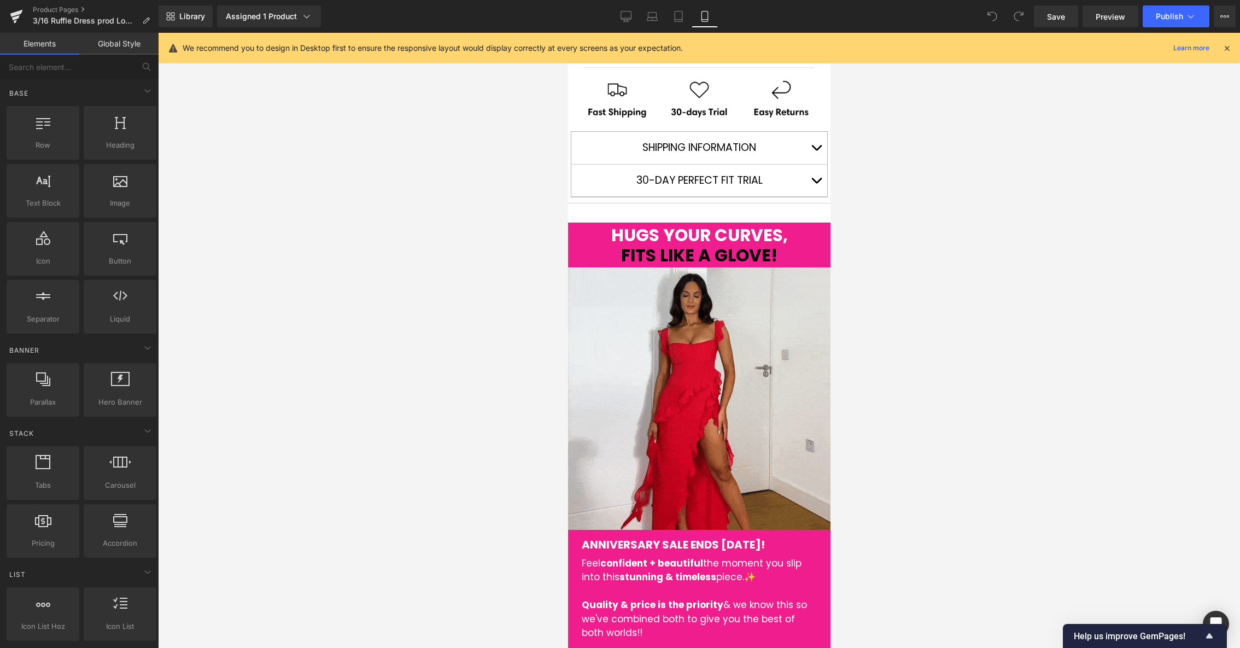
scroll to position [628, 0]
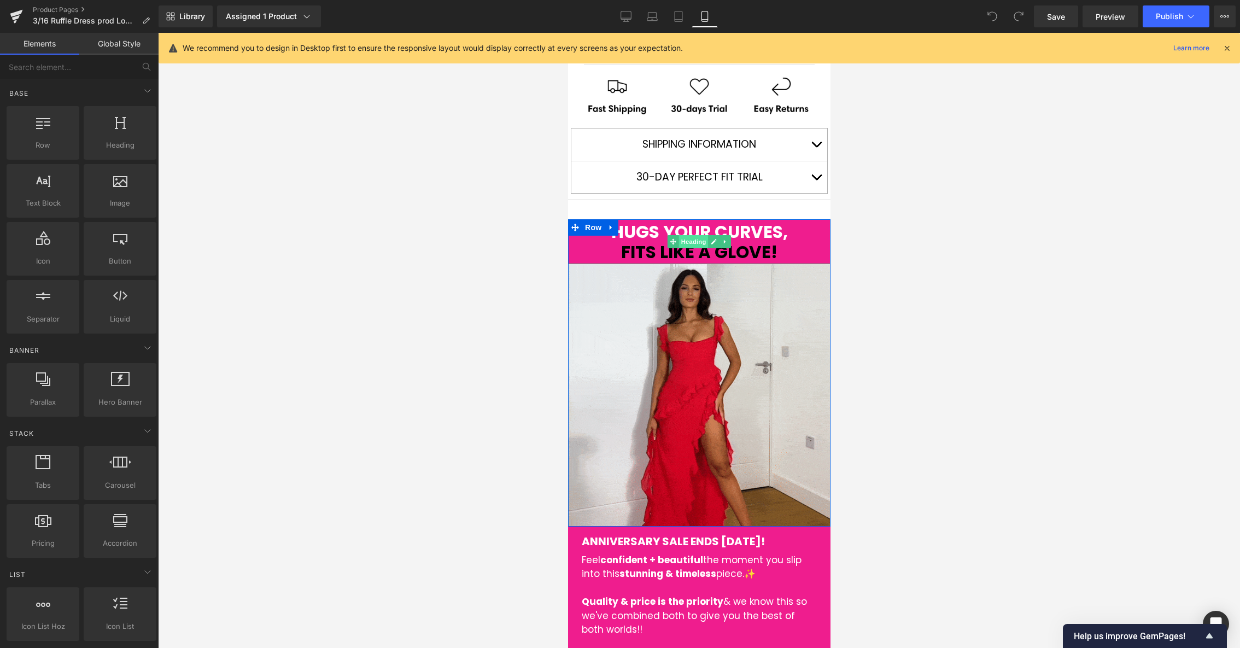
click at [695, 242] on span "Heading" at bounding box center [693, 241] width 30 height 13
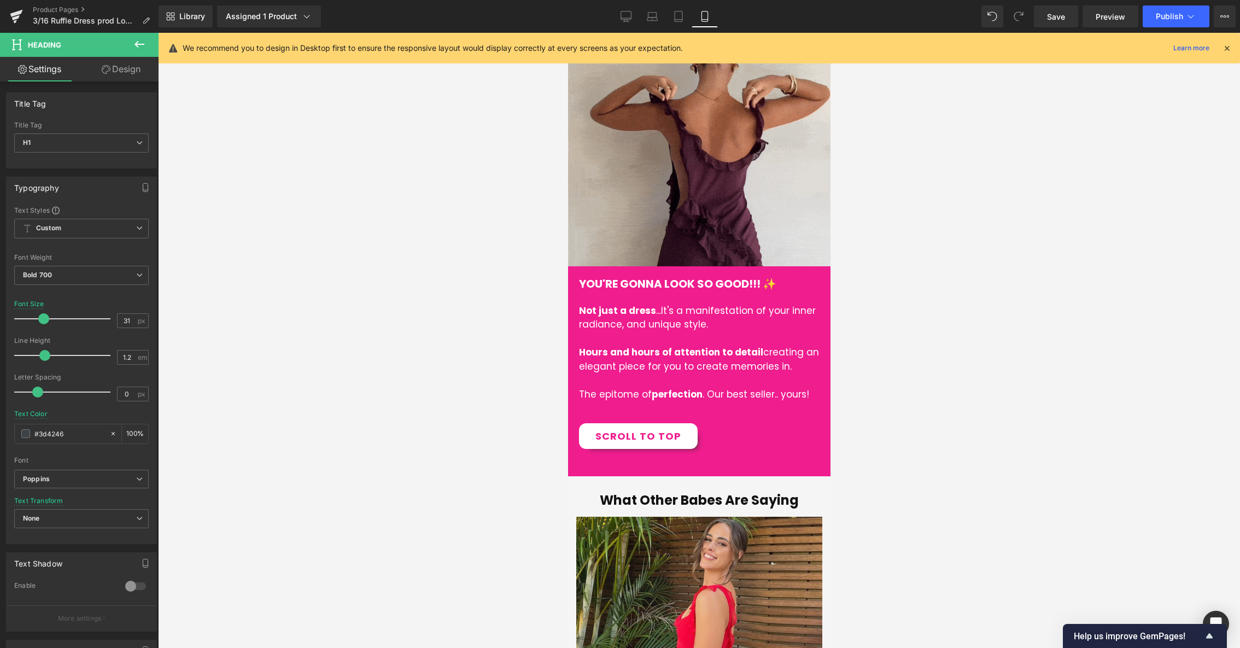
scroll to position [1281, 0]
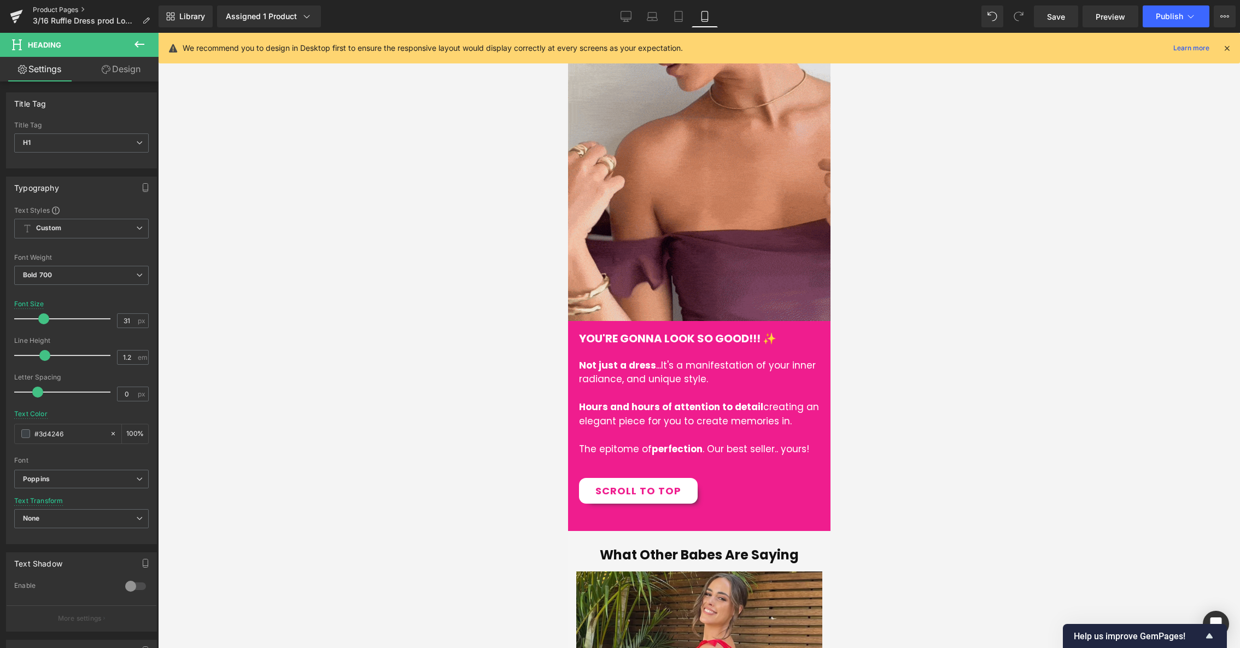
click at [64, 9] on link "Product Pages" at bounding box center [96, 9] width 126 height 9
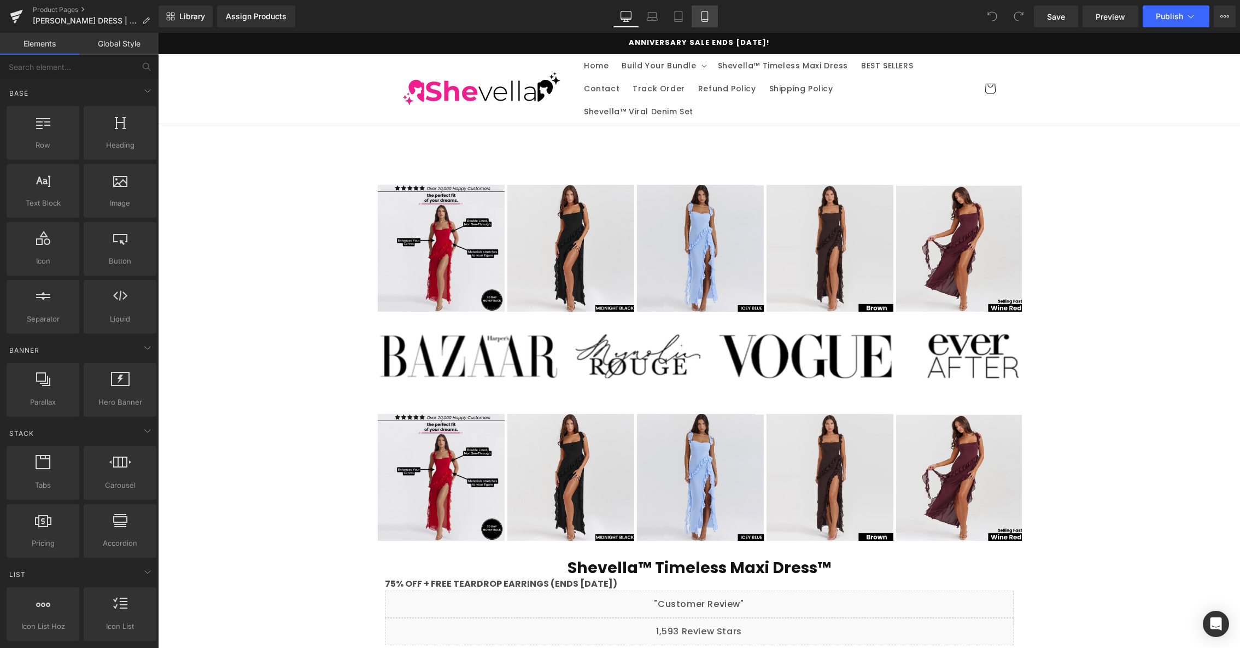
click at [708, 17] on icon at bounding box center [704, 16] width 11 height 11
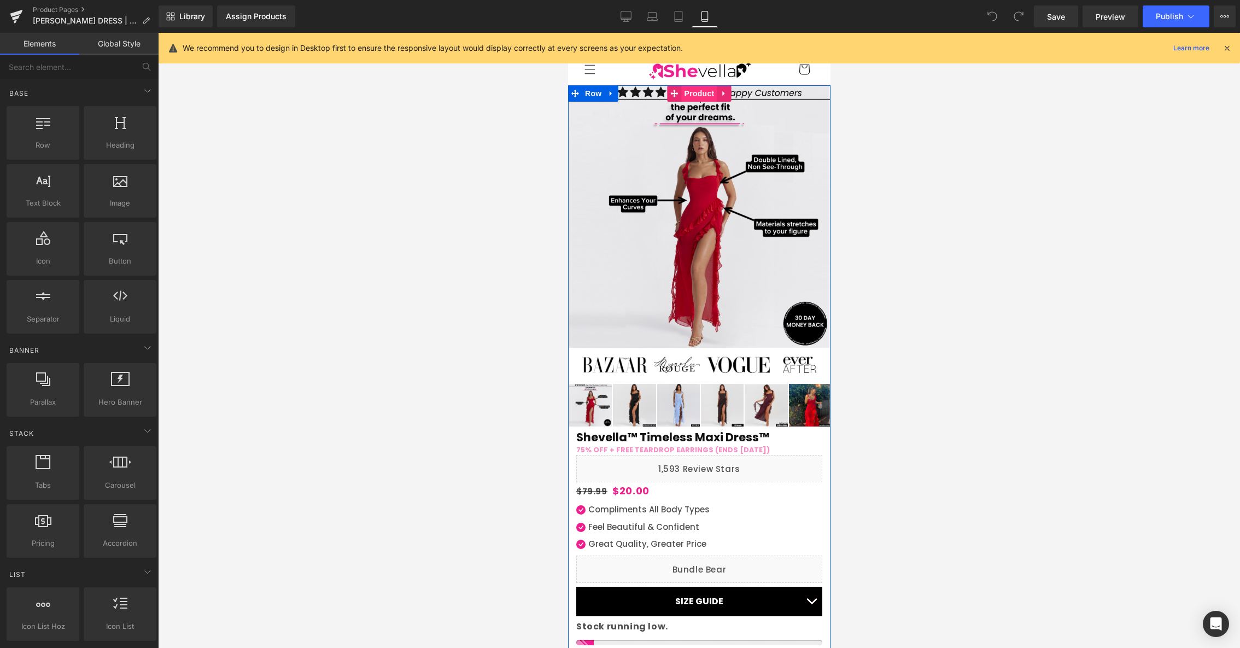
click at [699, 93] on span "Product" at bounding box center [699, 93] width 36 height 16
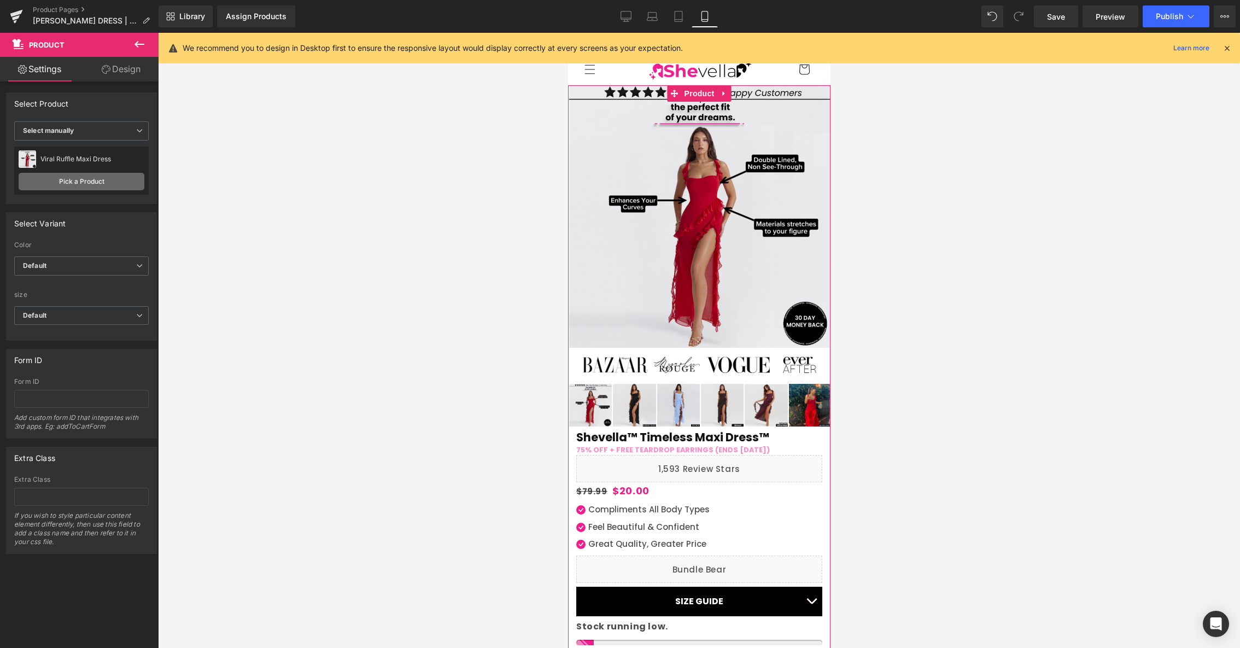
click at [92, 176] on link "Pick a Product" at bounding box center [82, 181] width 126 height 17
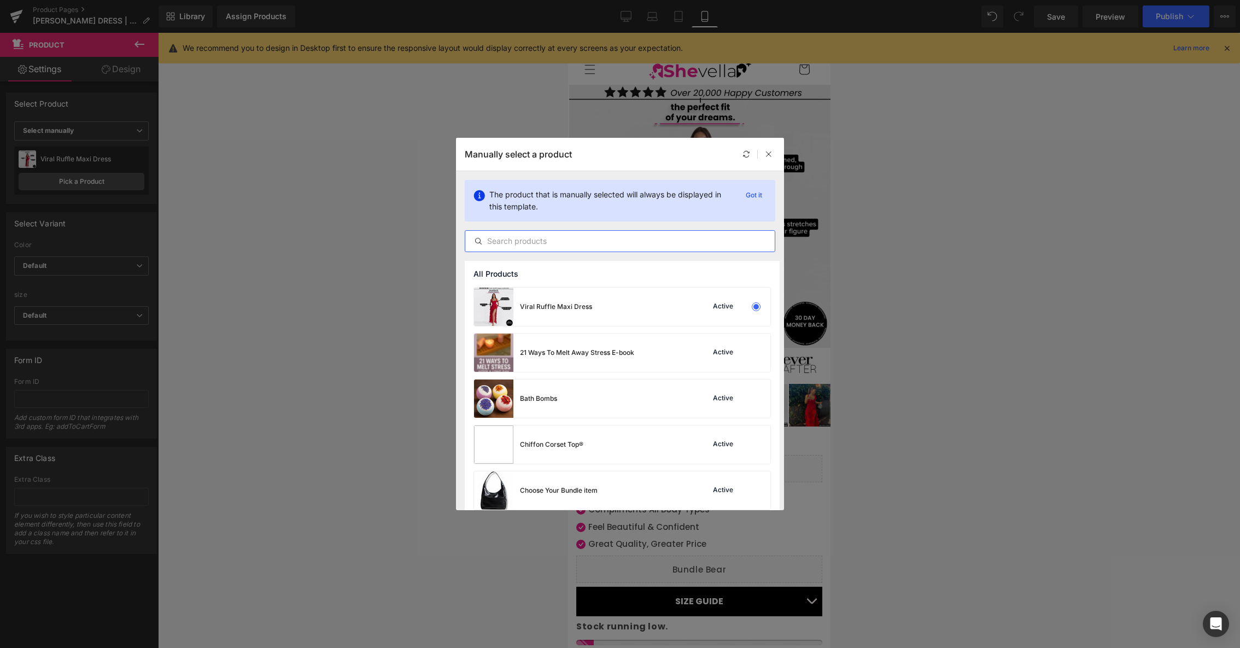
click at [538, 243] on input "text" at bounding box center [619, 241] width 309 height 13
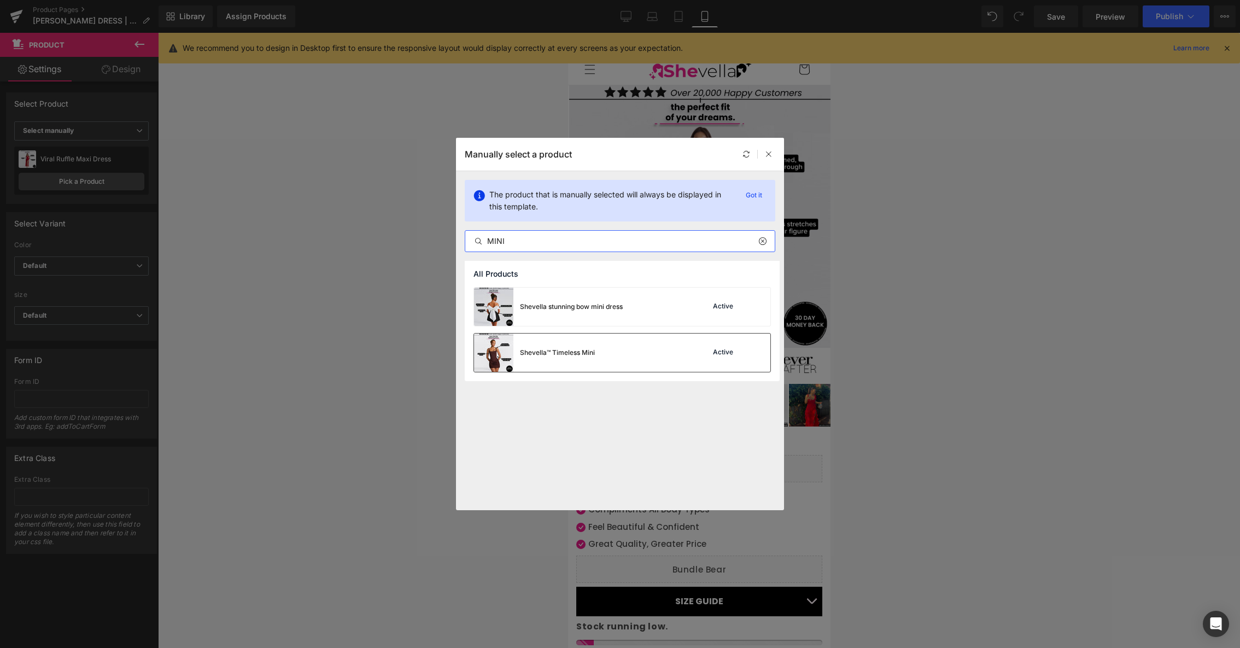
type input "MINI"
click at [580, 352] on div "Shevella™ Timeless Mini" at bounding box center [557, 353] width 75 height 10
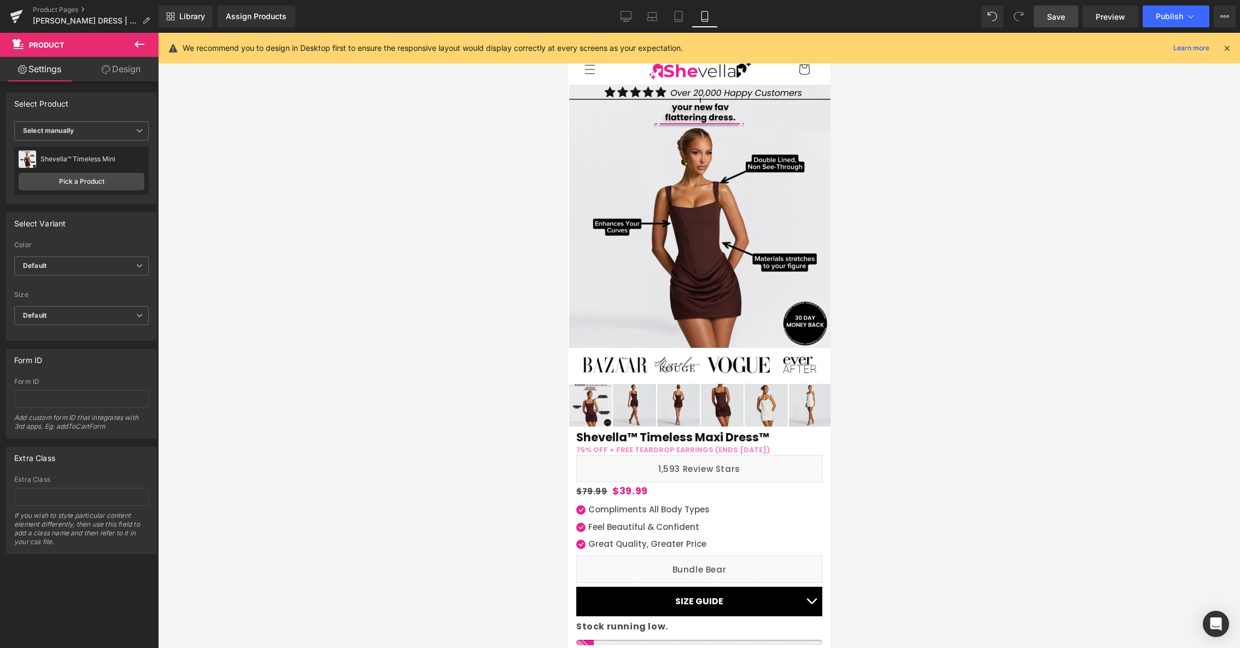
click at [1058, 15] on span "Save" at bounding box center [1056, 16] width 18 height 11
click at [262, 15] on div "Assign Products" at bounding box center [256, 16] width 61 height 9
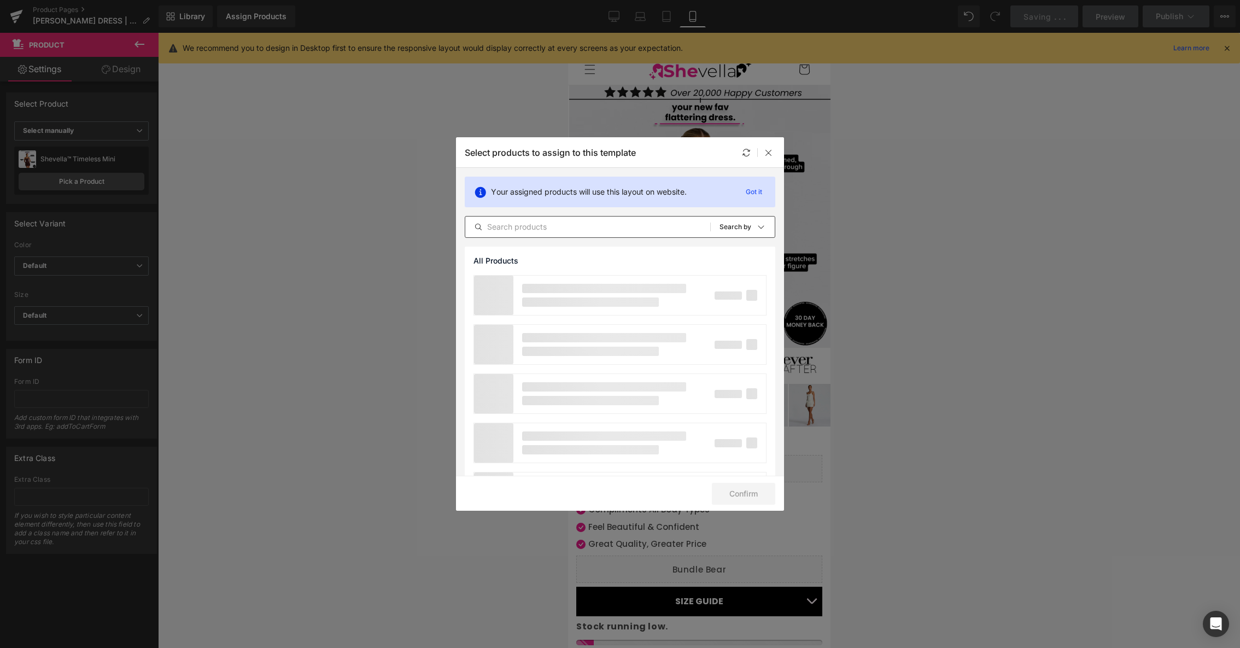
click at [574, 217] on div "All Products Shopify Collections Product Templates Shopify Collections Sort: Se…" at bounding box center [620, 227] width 311 height 22
click at [572, 226] on input "text" at bounding box center [587, 226] width 245 height 13
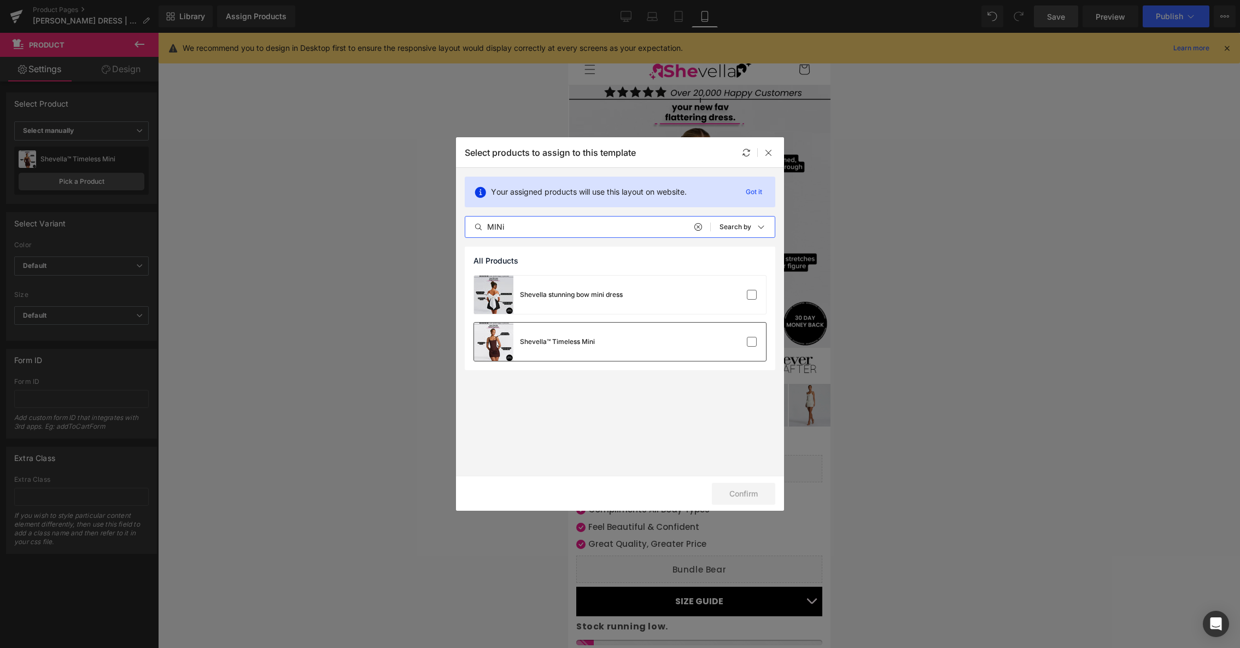
type input "MINi"
click at [622, 346] on div "Shevella™ Timeless Mini" at bounding box center [620, 342] width 292 height 38
click at [735, 492] on button "Confirm" at bounding box center [743, 494] width 63 height 22
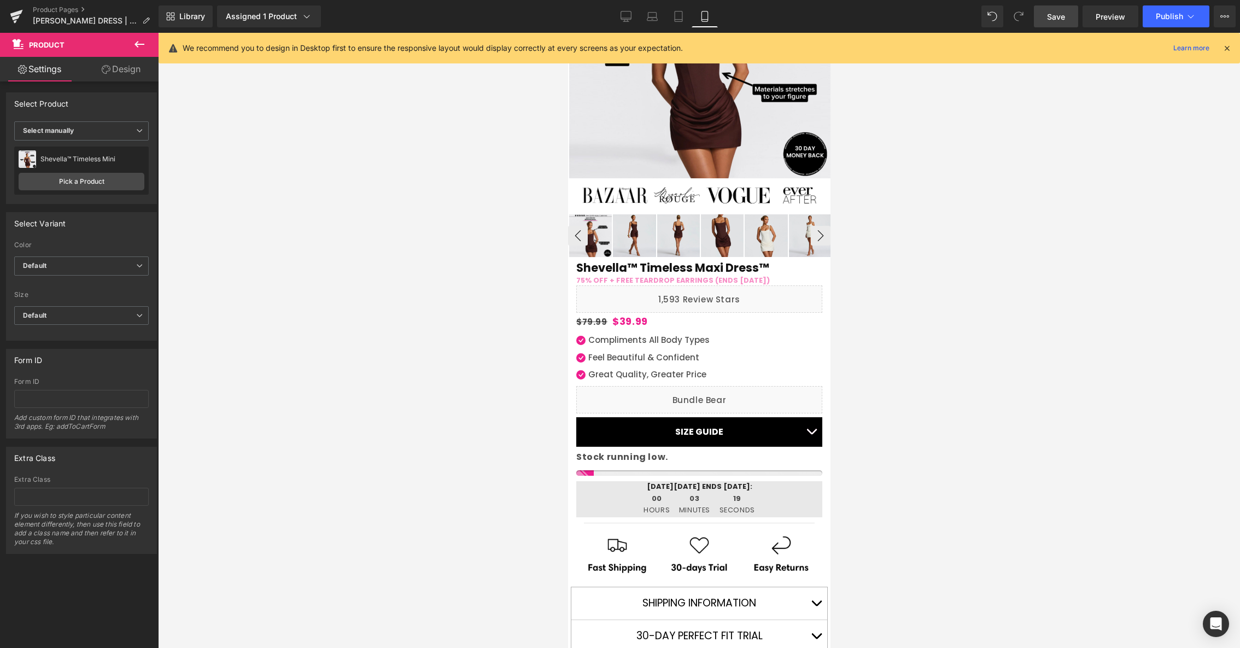
scroll to position [157, 0]
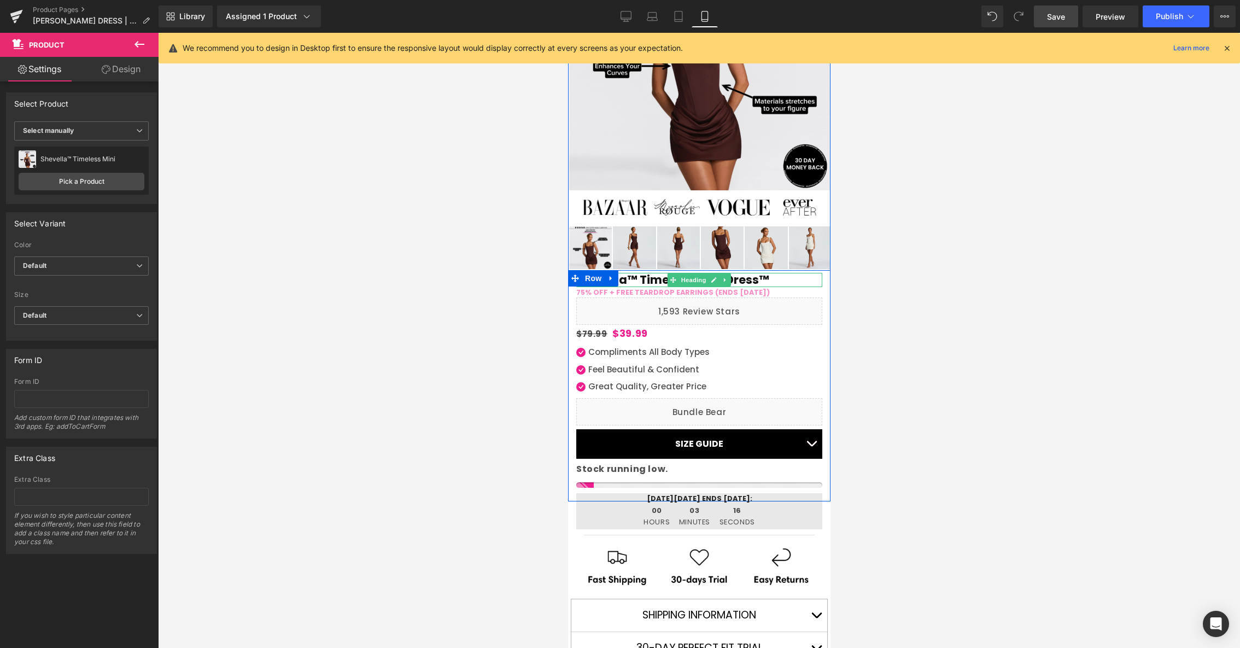
click at [644, 282] on h1 "Shevella™ Timeless Maxi Dress™" at bounding box center [699, 280] width 246 height 14
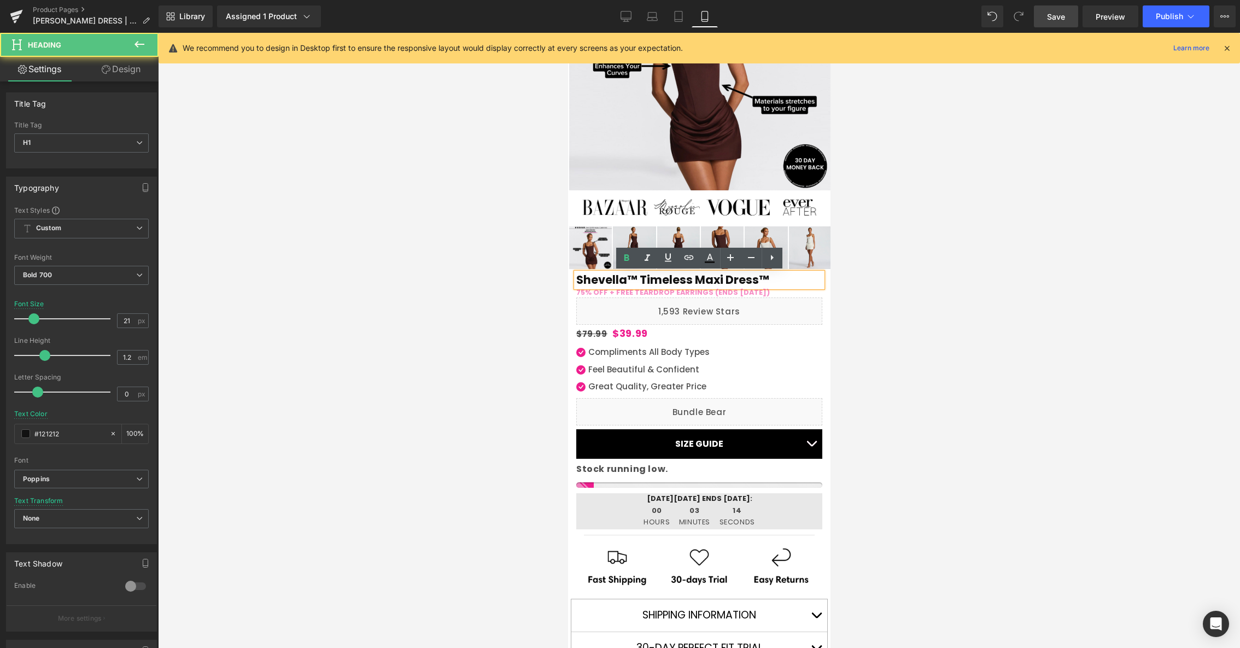
click at [724, 278] on h1 "Shevella™ Timeless Maxi Dress™" at bounding box center [699, 280] width 246 height 14
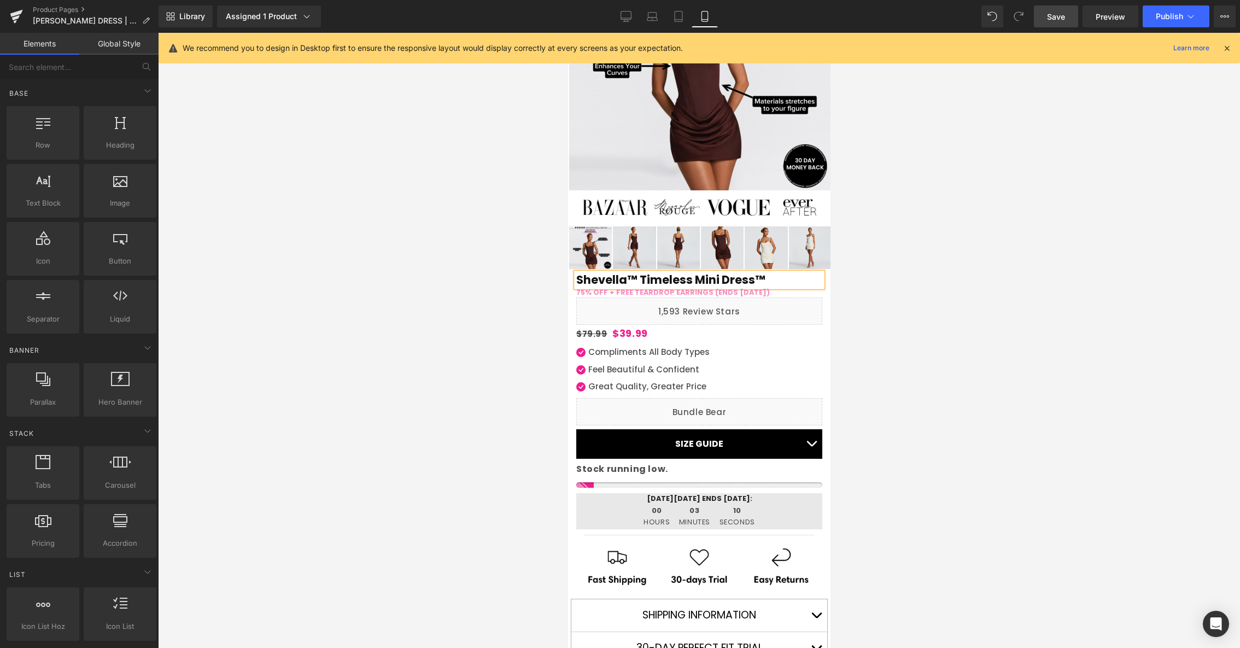
click at [497, 315] on div at bounding box center [699, 340] width 1082 height 615
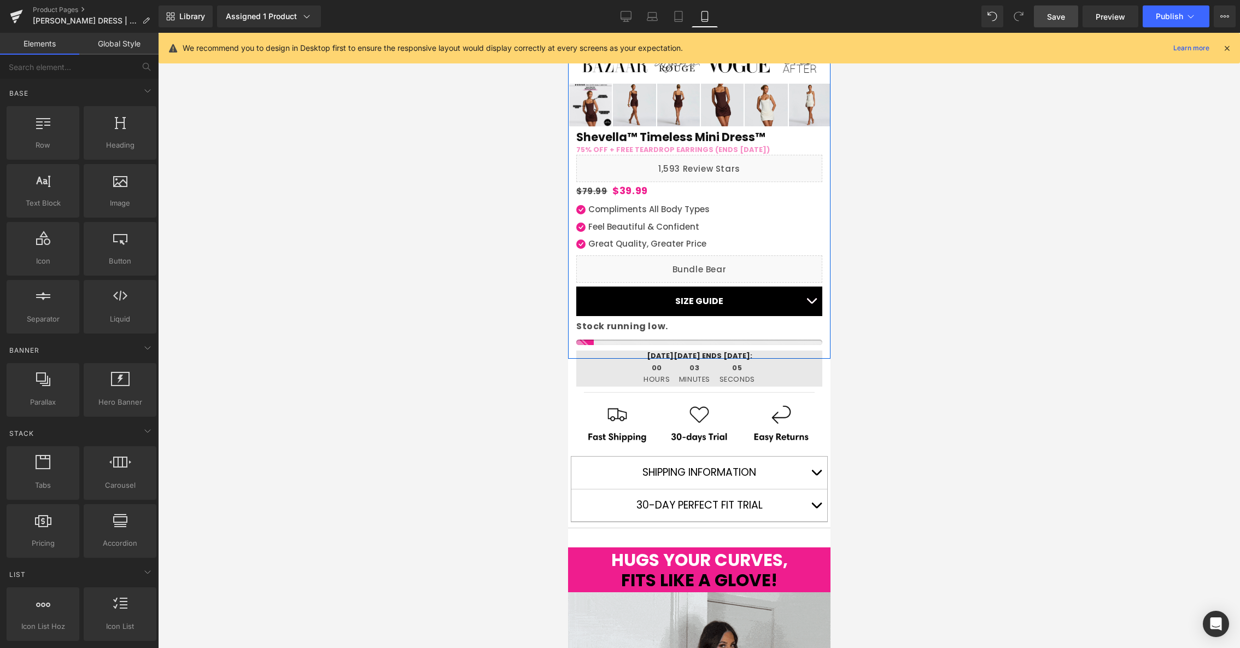
scroll to position [313, 0]
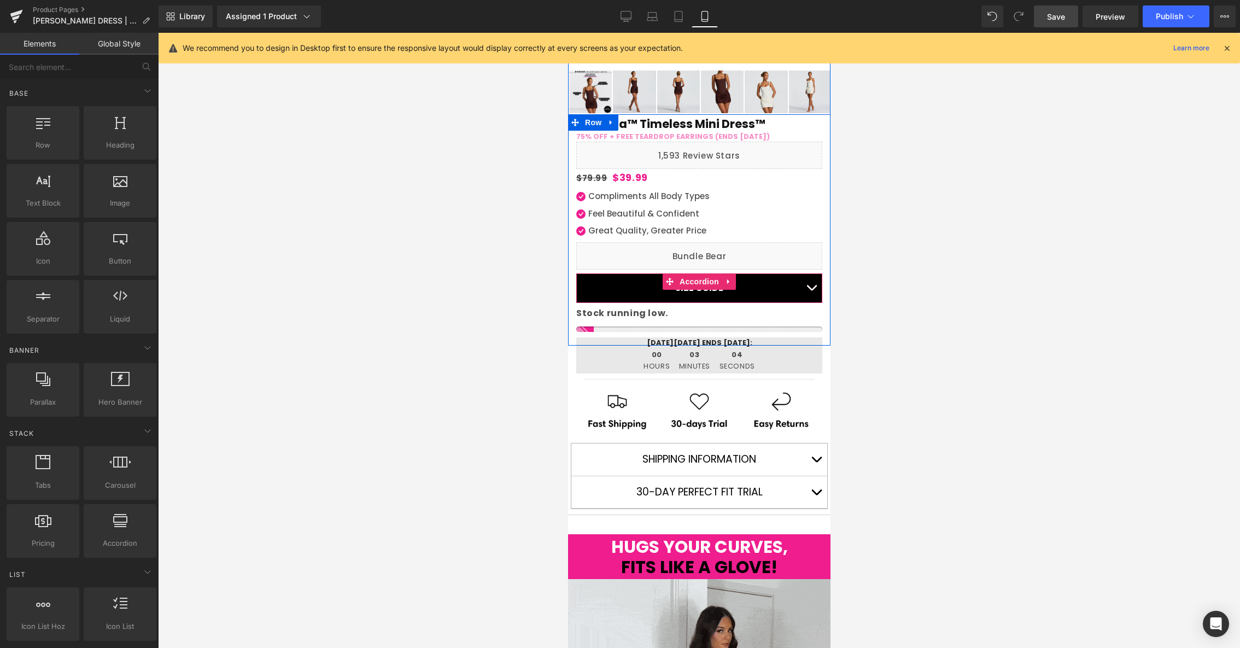
click at [811, 290] on span "button" at bounding box center [811, 290] width 0 height 0
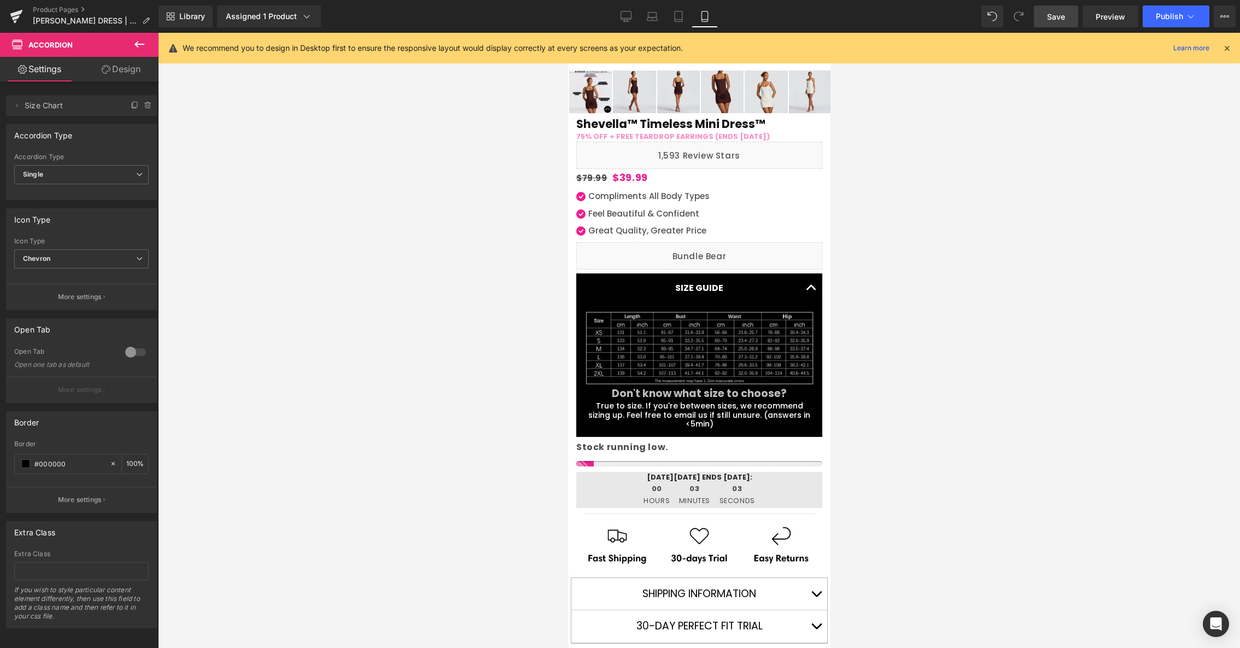
click at [1065, 17] on span "Save" at bounding box center [1056, 16] width 18 height 11
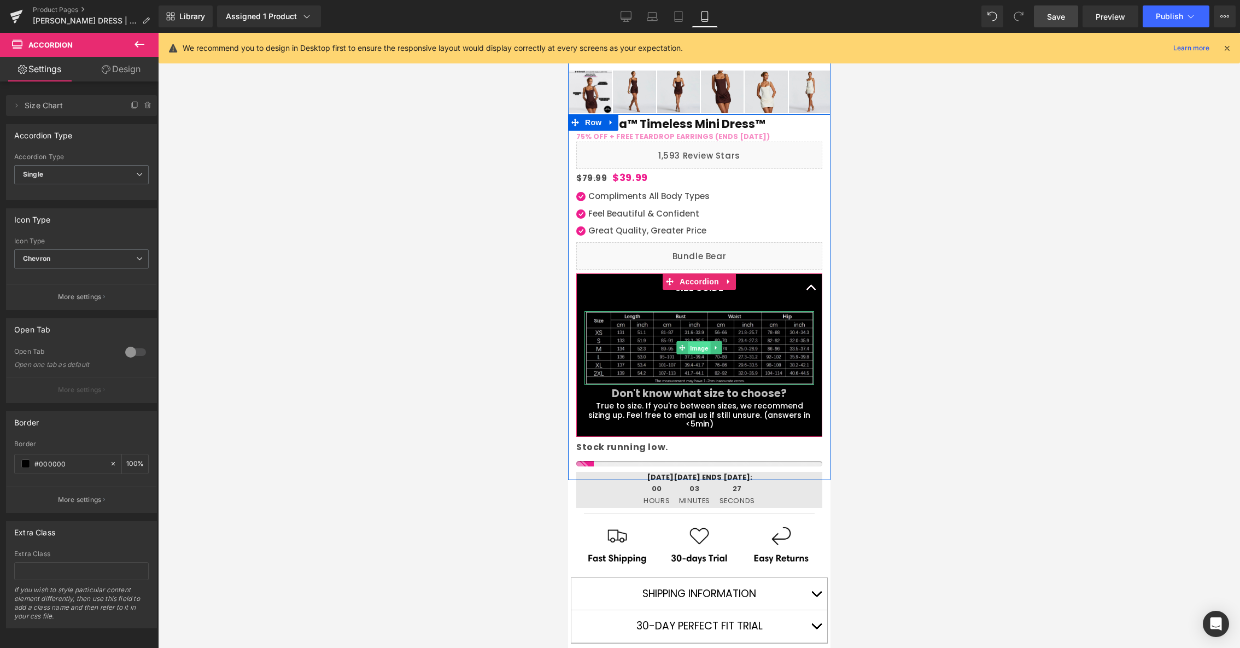
click at [698, 348] on span "Image" at bounding box center [698, 348] width 23 height 13
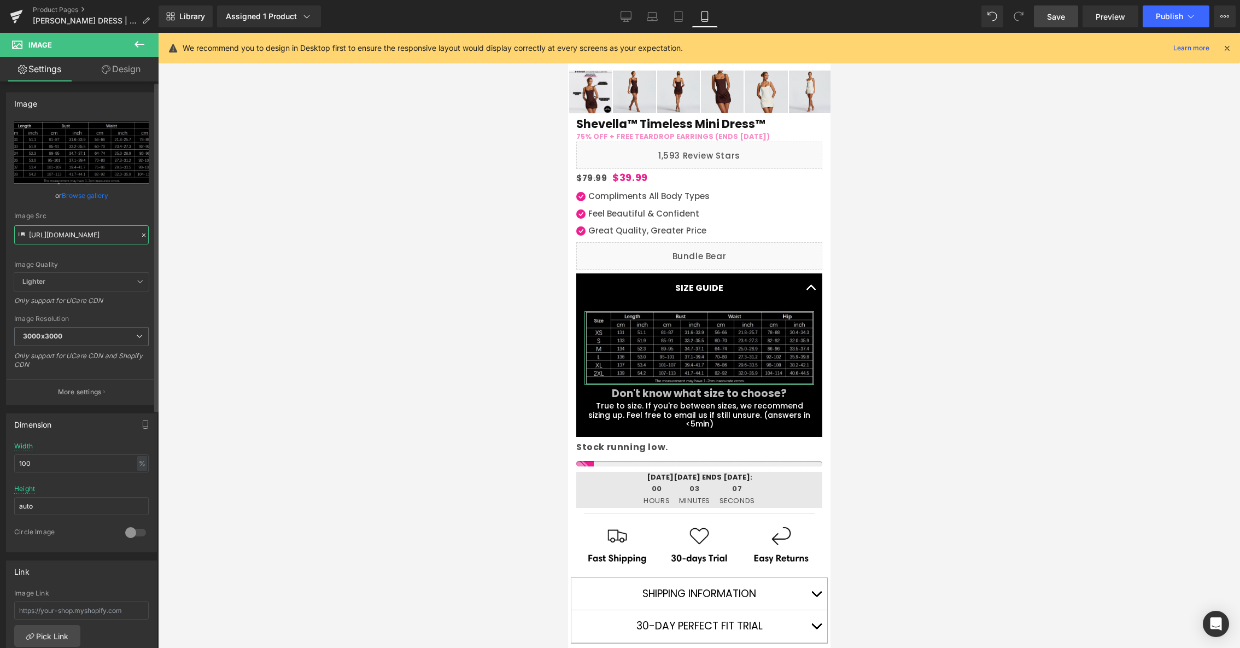
click at [93, 231] on input "https://cdn.shopify.com/s/files/1/0741/0021/2008/files/Ruffle_dress_Size_Chart_…" at bounding box center [81, 234] width 134 height 19
paste input "Cornelia_size_chart-min.png?v=1759623228"
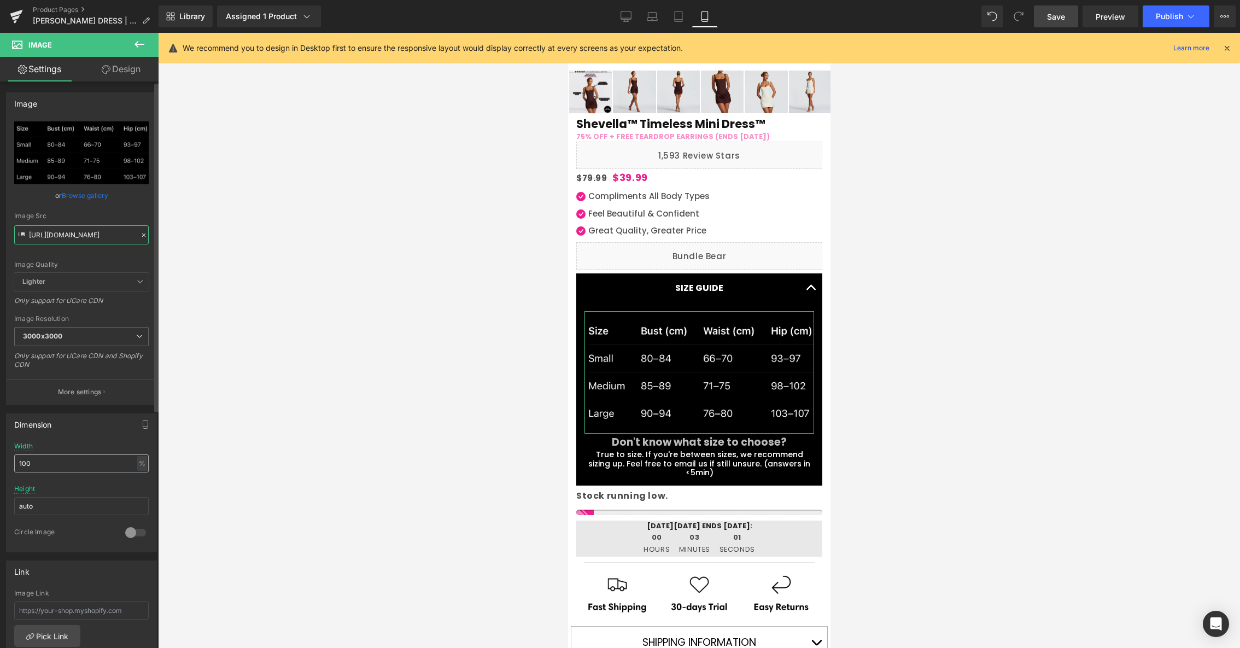
type input "https://cdn.shopify.com/s/files/1/0741/0021/2008/files/Cornelia_size_chart-min_…"
click at [101, 465] on input "100" at bounding box center [81, 463] width 134 height 18
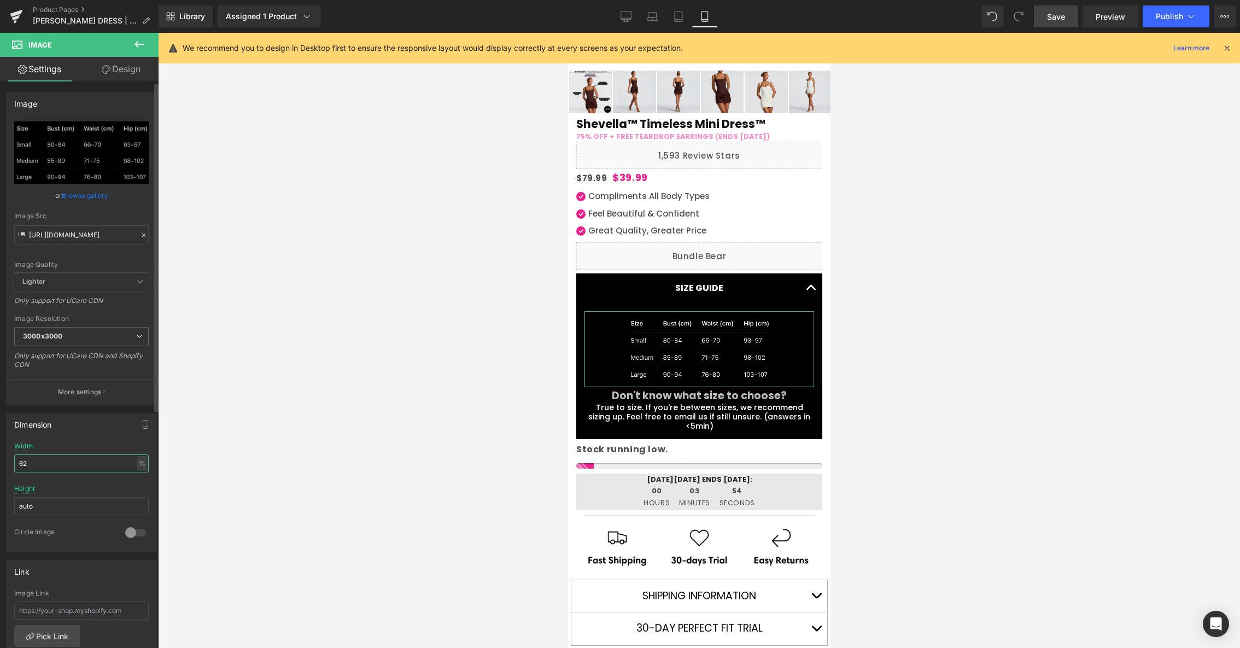
type input "61"
click at [130, 69] on link "Design" at bounding box center [120, 69] width 79 height 25
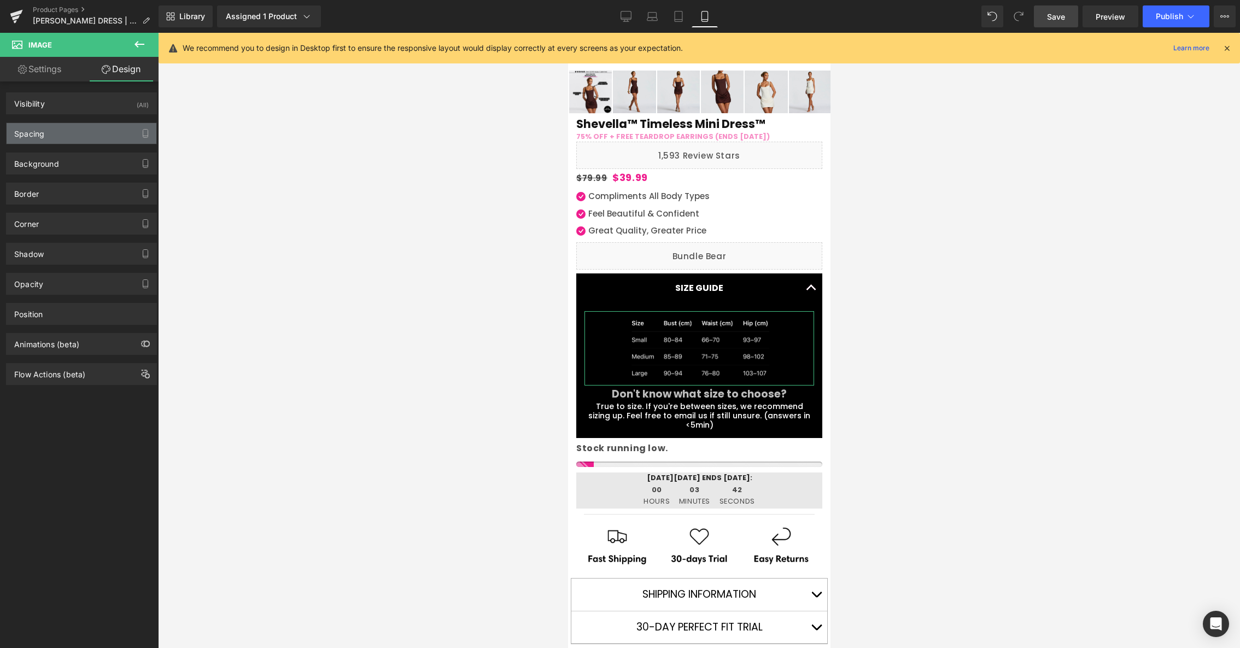
click at [85, 134] on div "Spacing" at bounding box center [82, 133] width 150 height 21
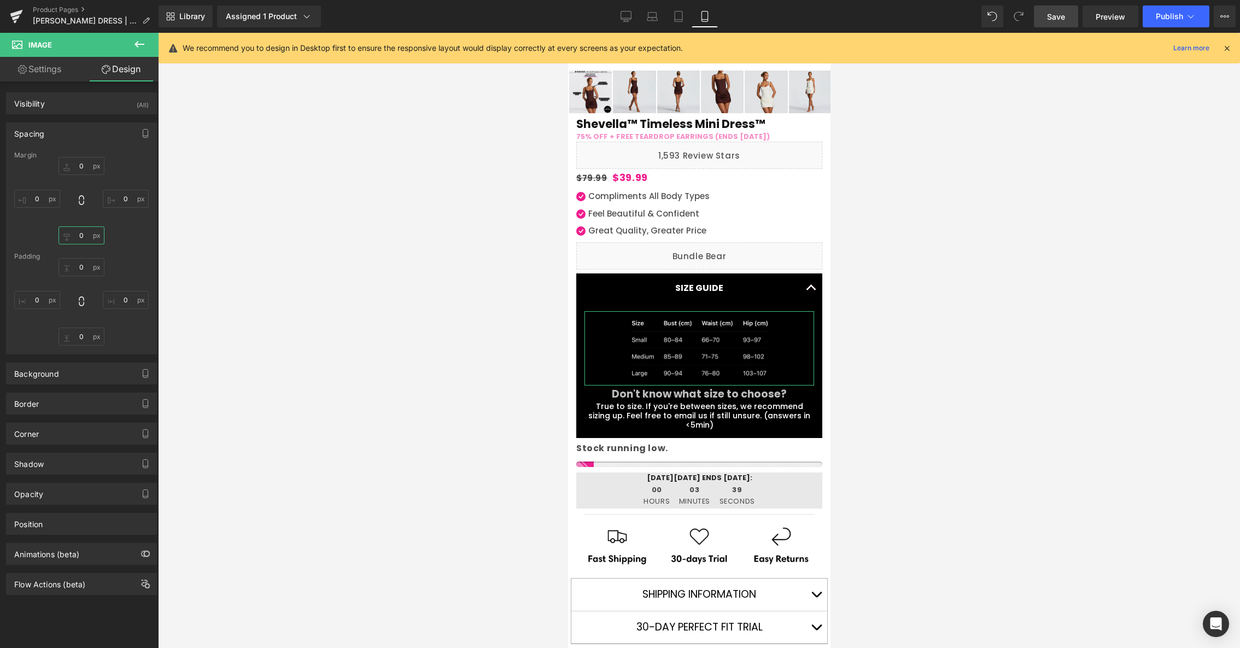
click at [83, 241] on input "0" at bounding box center [82, 235] width 46 height 18
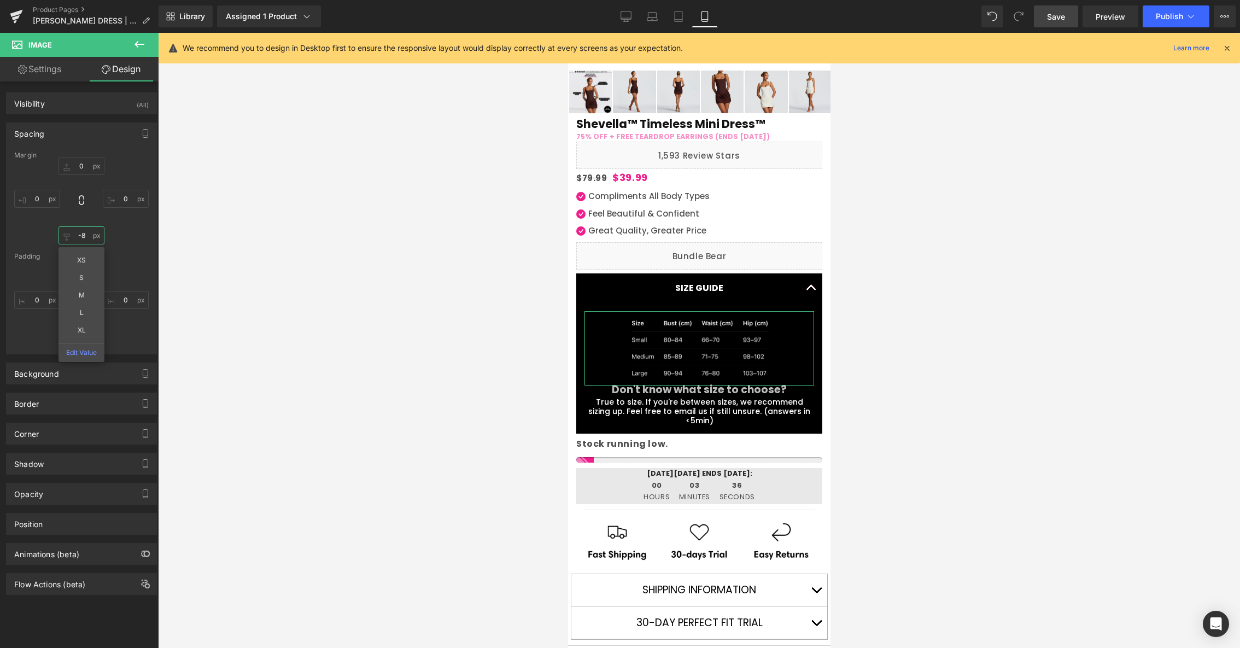
type input "-9"
click at [84, 165] on input "0" at bounding box center [82, 166] width 46 height 18
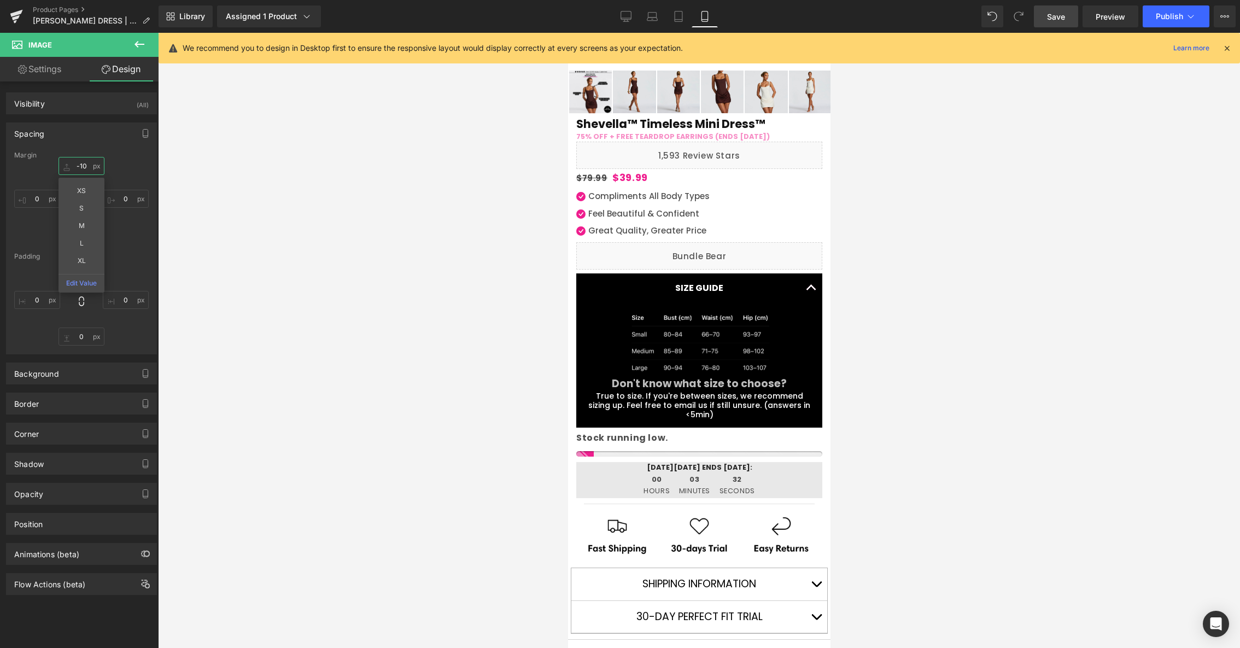
type input "-11"
click at [128, 200] on input "0" at bounding box center [126, 199] width 46 height 18
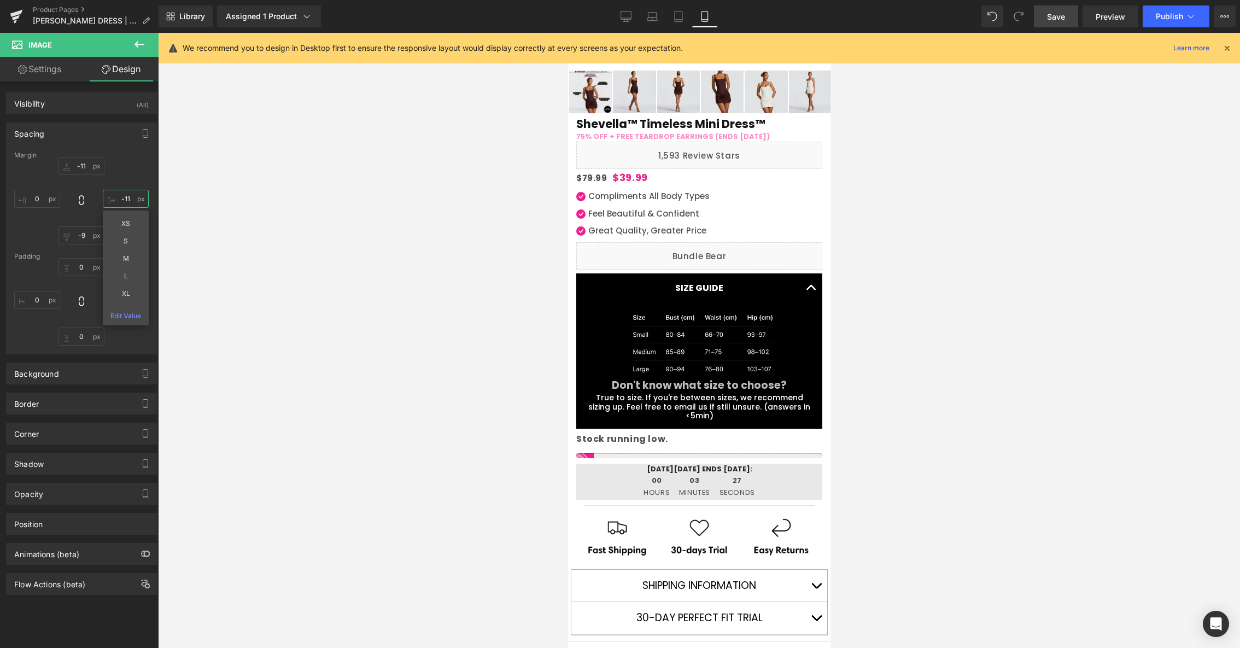
type input "-10"
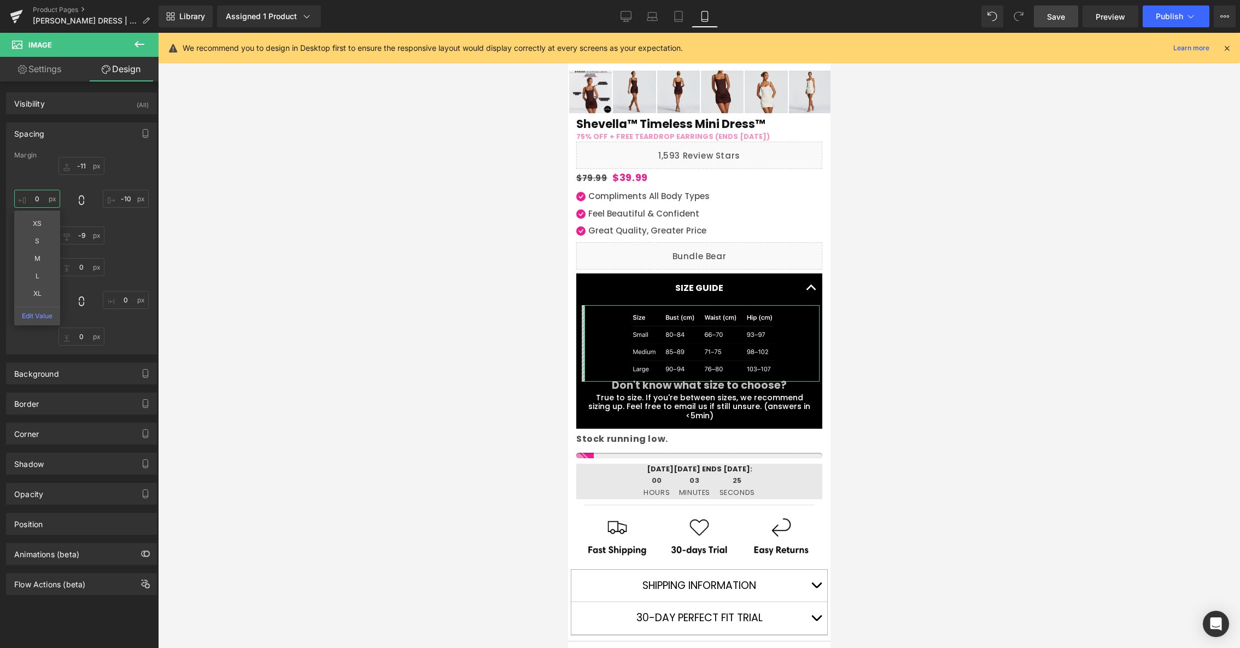
click at [48, 201] on input "0" at bounding box center [37, 199] width 46 height 18
type input "-10"
click at [81, 163] on input "-11" at bounding box center [82, 166] width 46 height 18
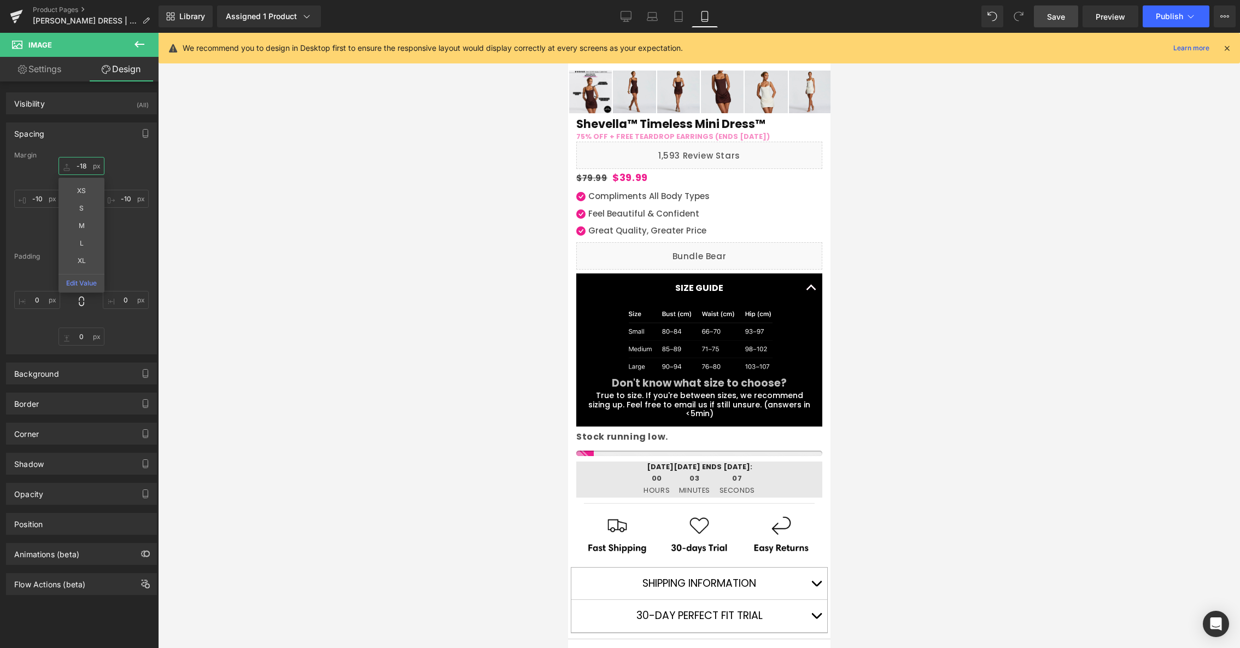
type input "-17"
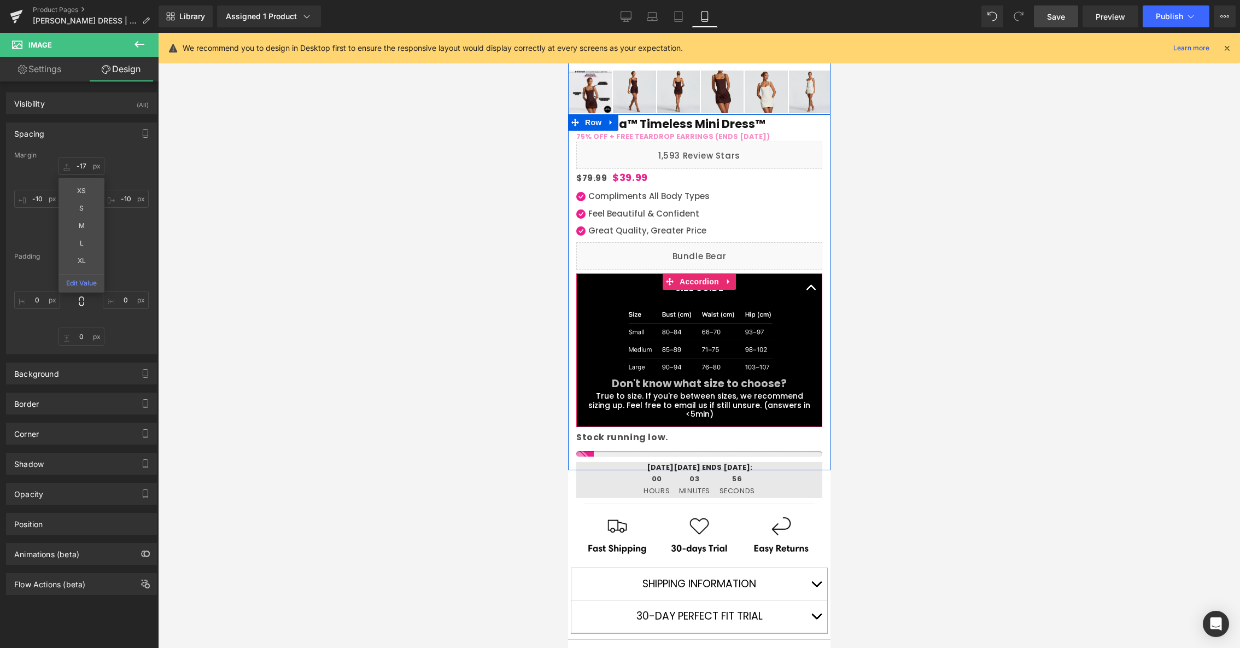
click at [811, 290] on span "button" at bounding box center [811, 290] width 0 height 0
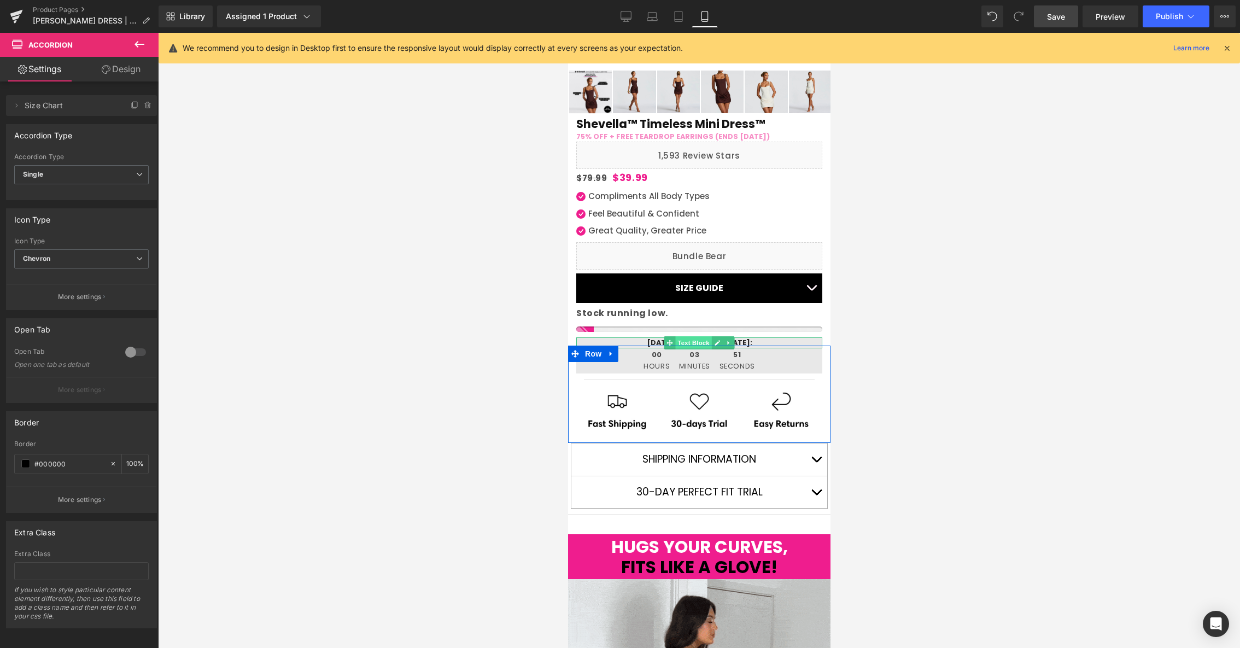
click at [694, 340] on span "Text Block" at bounding box center [693, 342] width 36 height 13
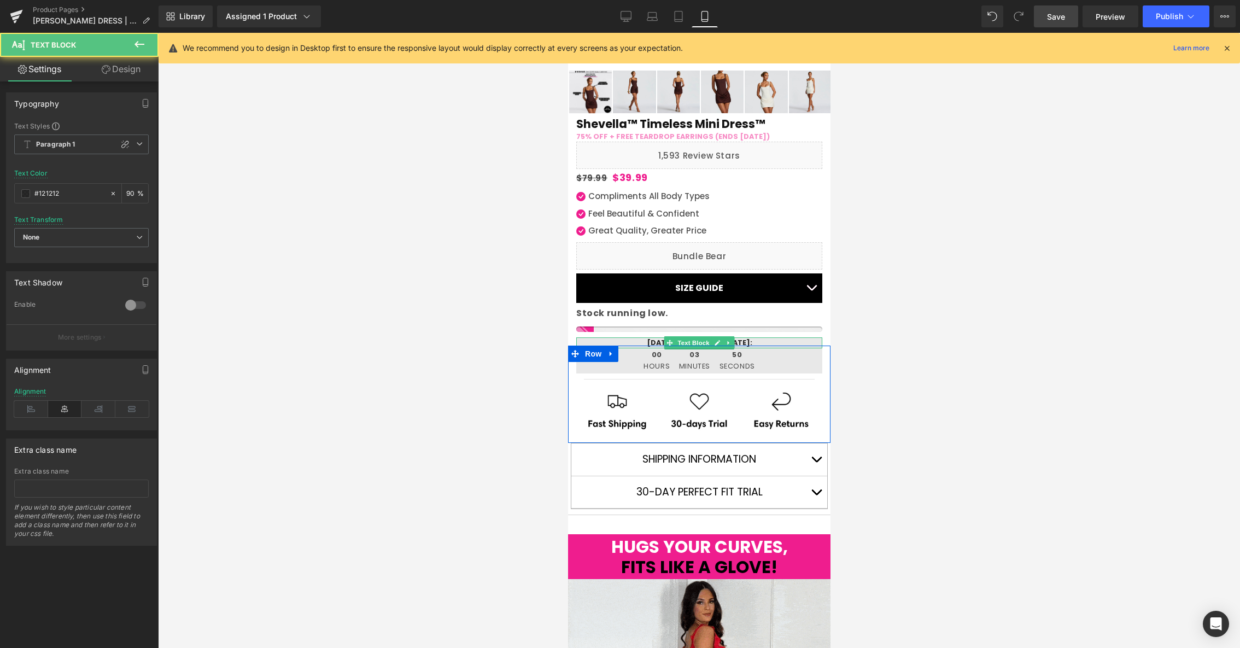
click at [655, 342] on p "[DATE][DATE] ENDS [DATE]:" at bounding box center [699, 342] width 246 height 10
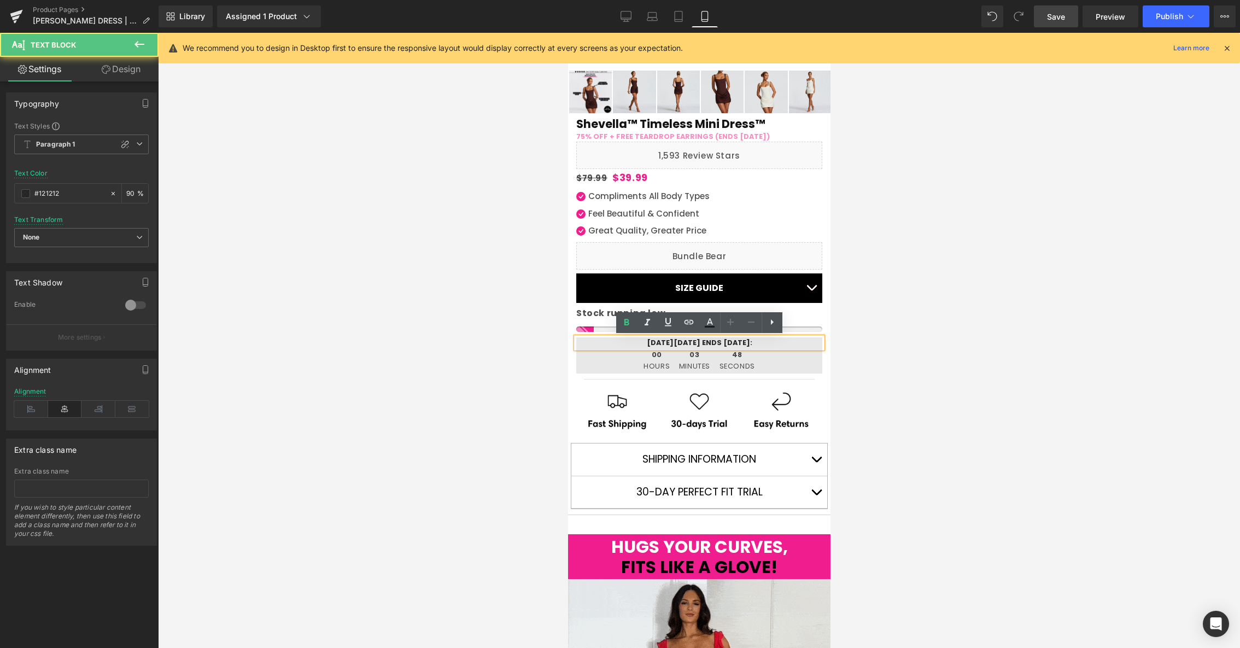
click at [699, 341] on p "[DATE][DATE] ENDS [DATE]:" at bounding box center [699, 342] width 246 height 10
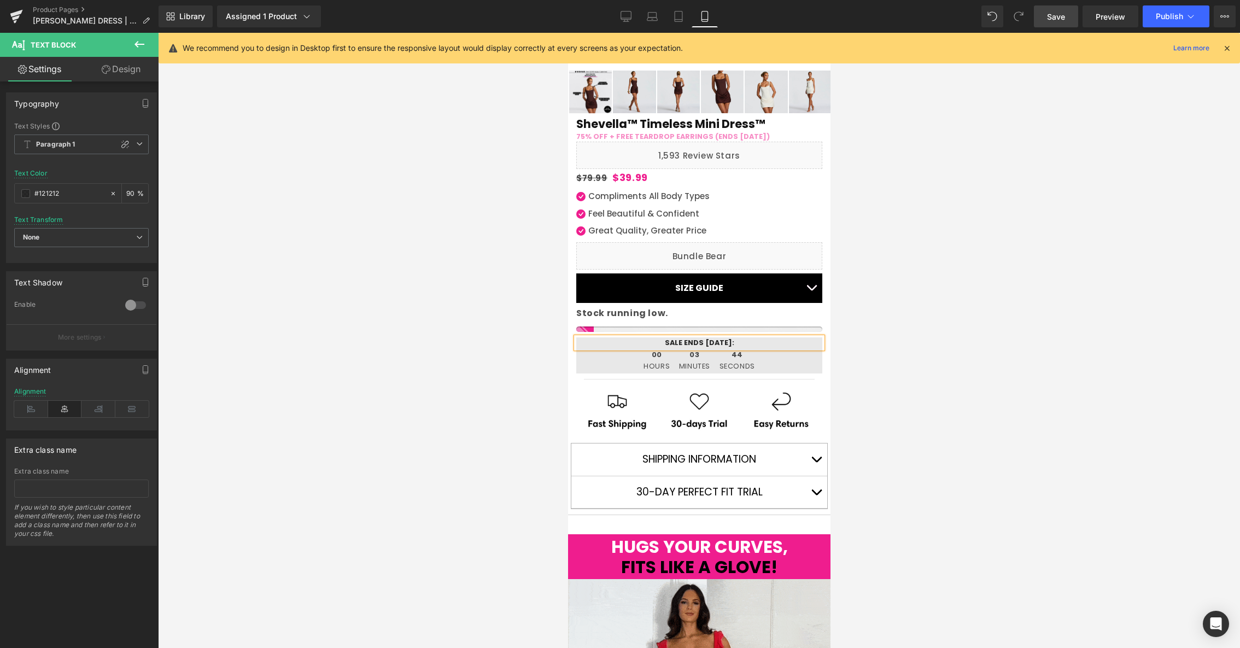
click at [507, 381] on div at bounding box center [699, 340] width 1082 height 615
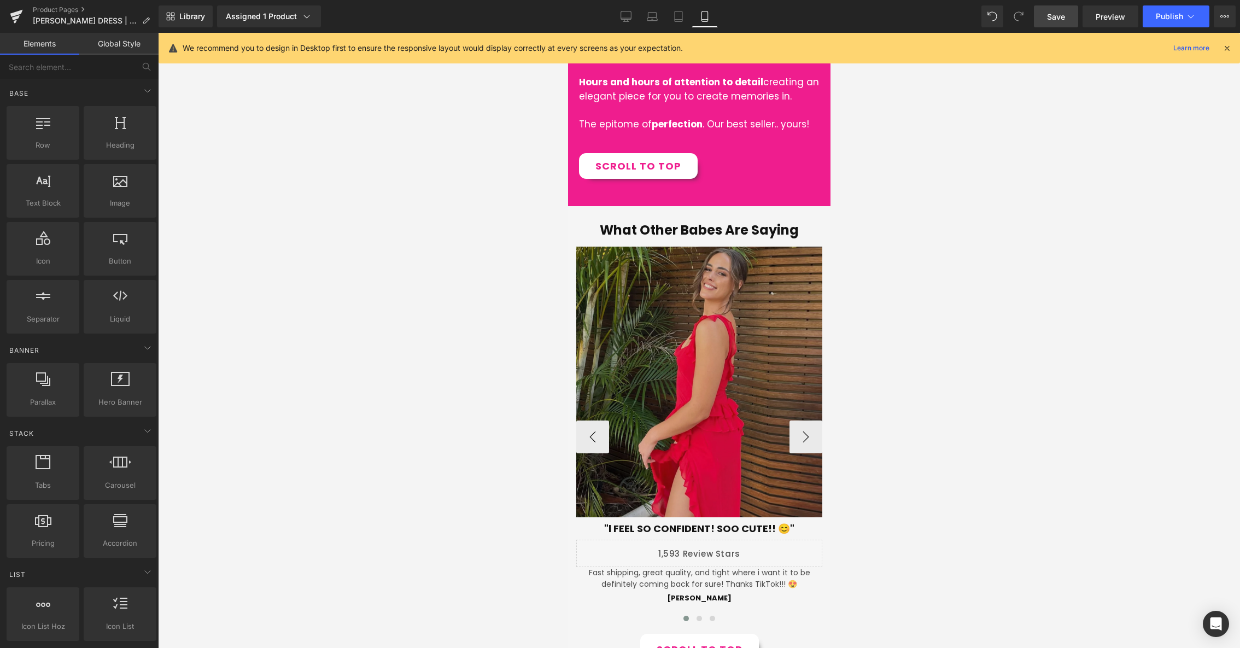
scroll to position [1608, 0]
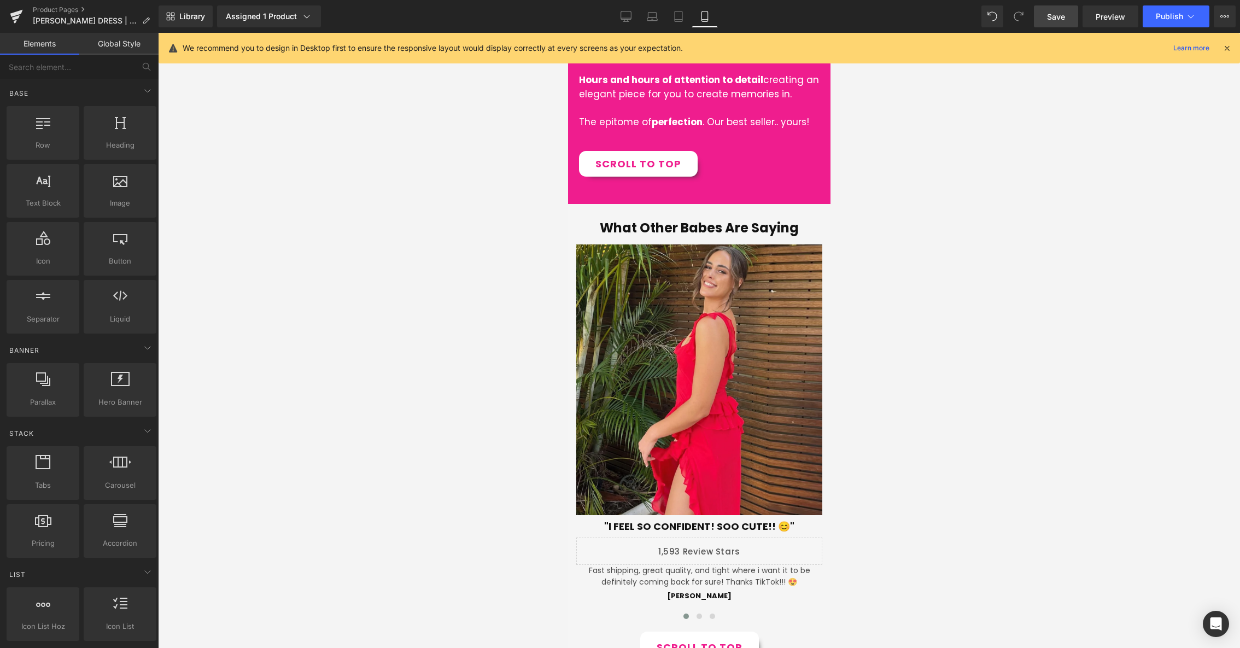
click at [1055, 13] on span "Save" at bounding box center [1056, 16] width 18 height 11
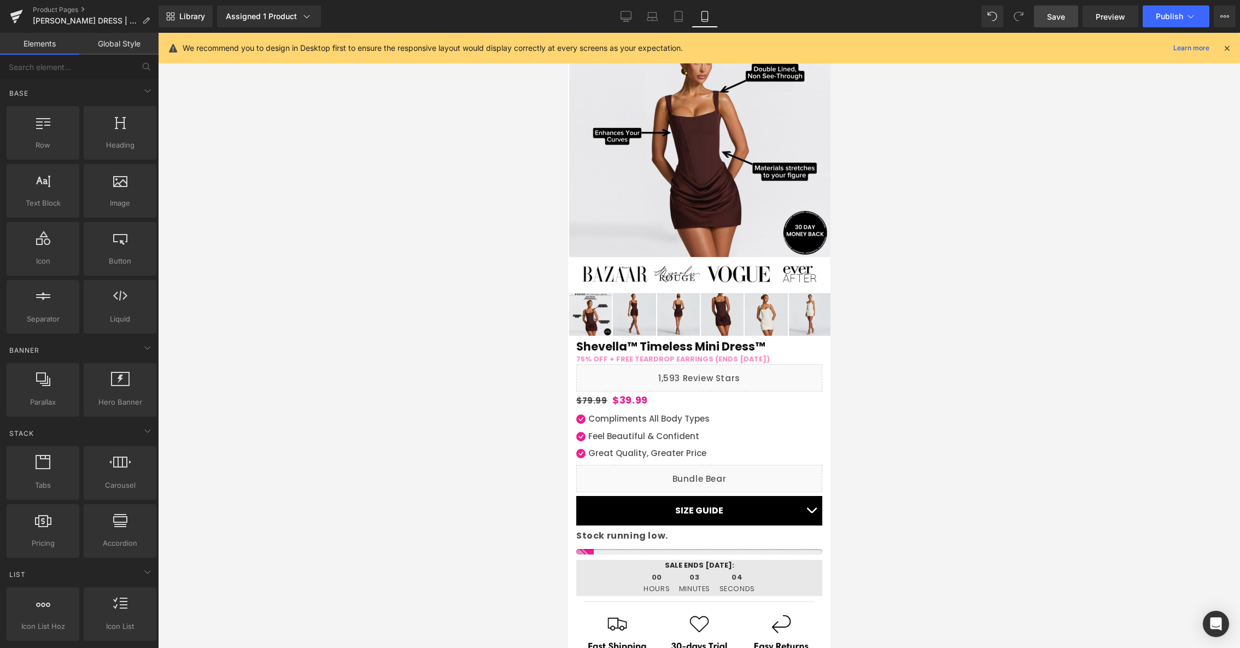
scroll to position [84, 0]
